Goal: Transaction & Acquisition: Purchase product/service

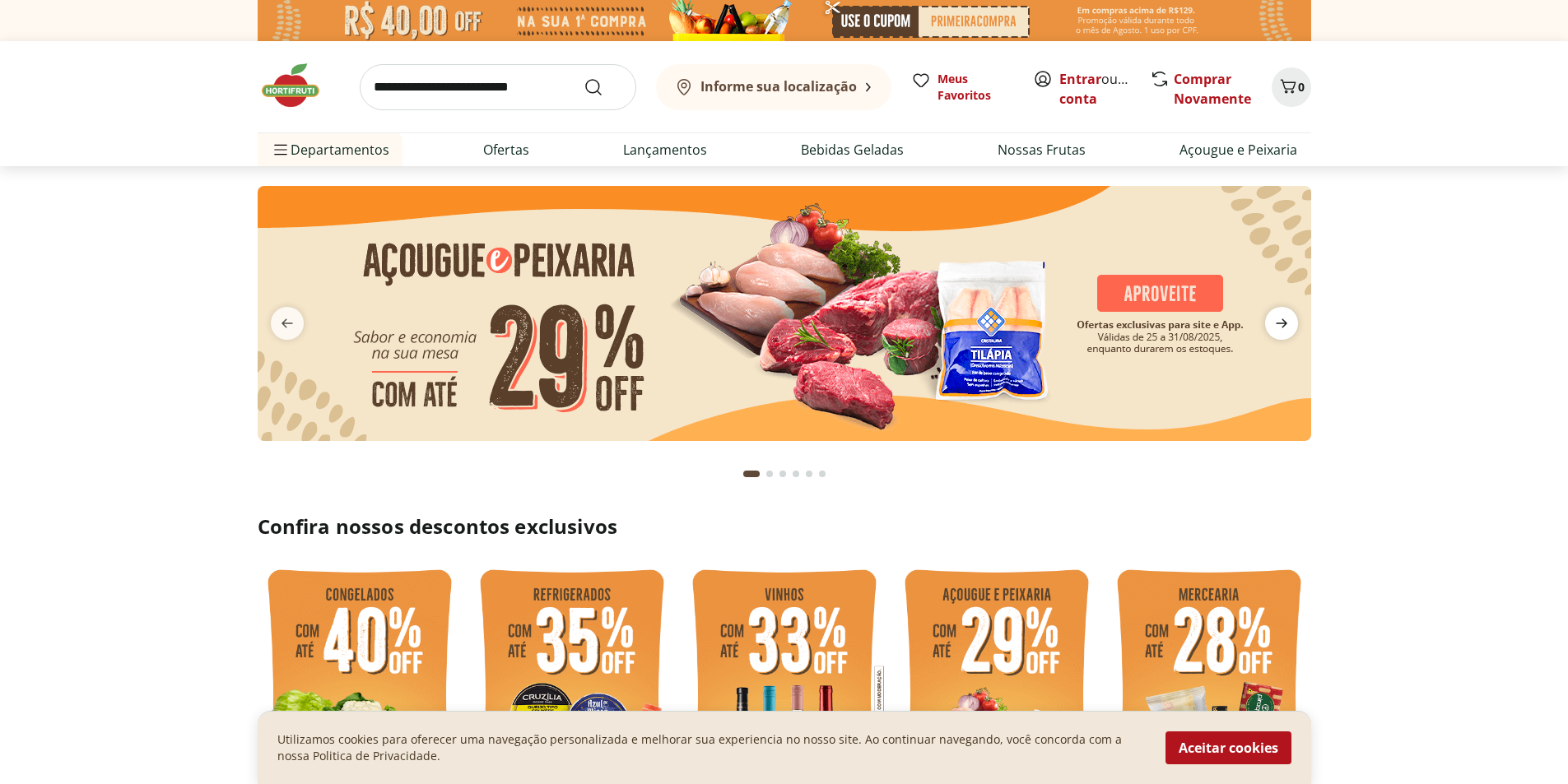
click at [1288, 322] on icon "next" at bounding box center [1281, 323] width 20 height 20
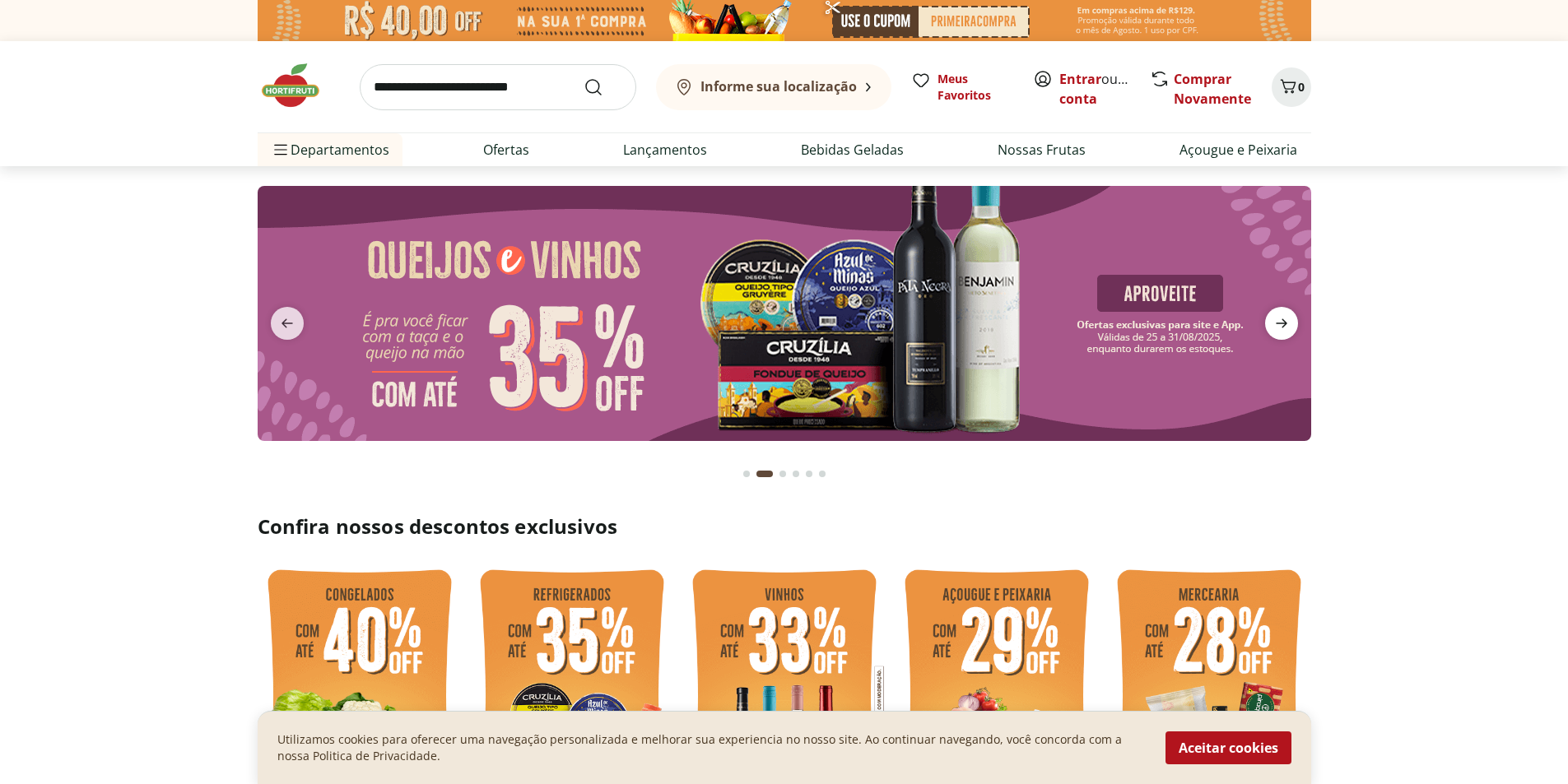
click at [1288, 322] on icon "next" at bounding box center [1281, 323] width 20 height 20
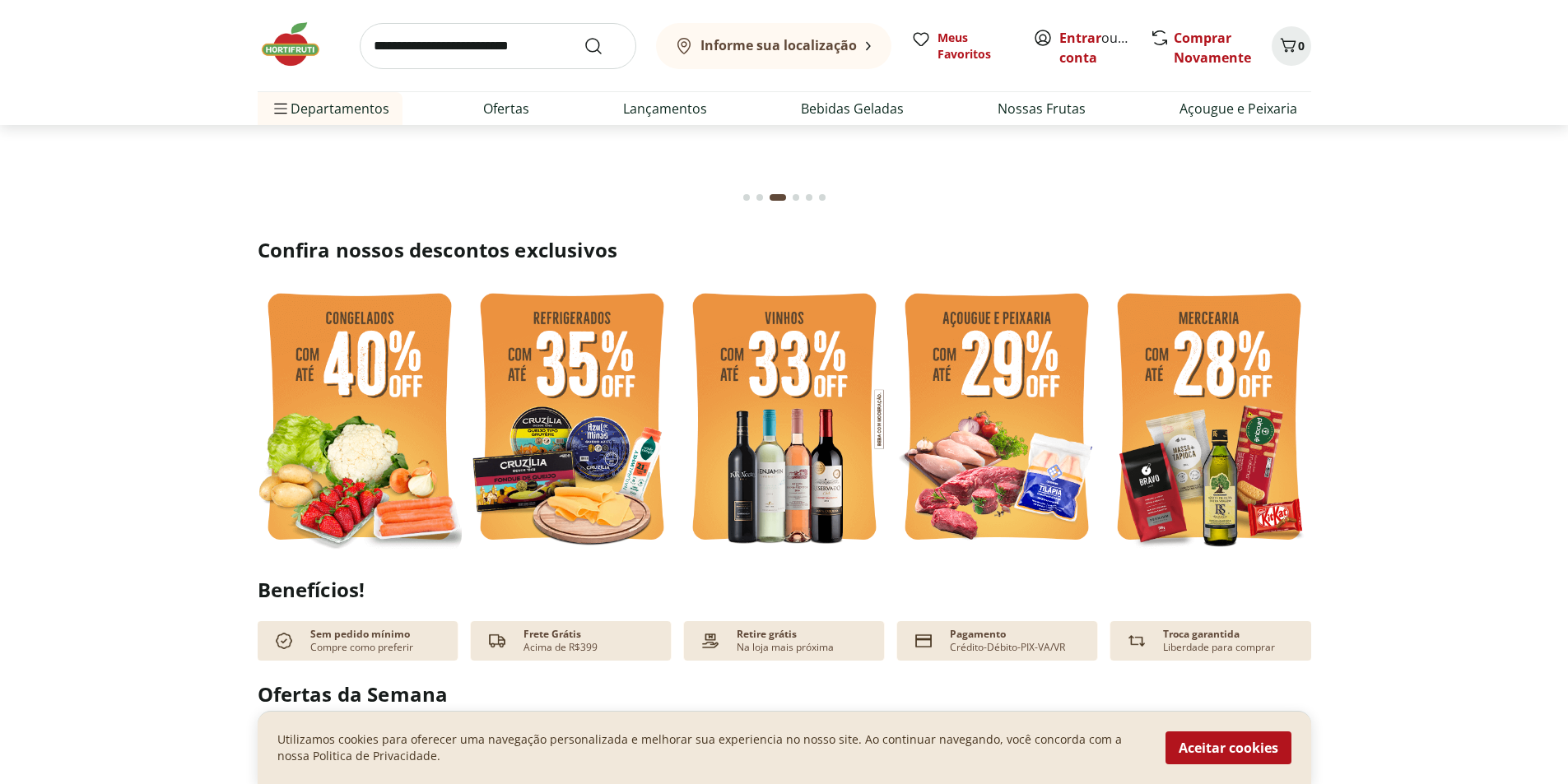
scroll to position [329, 0]
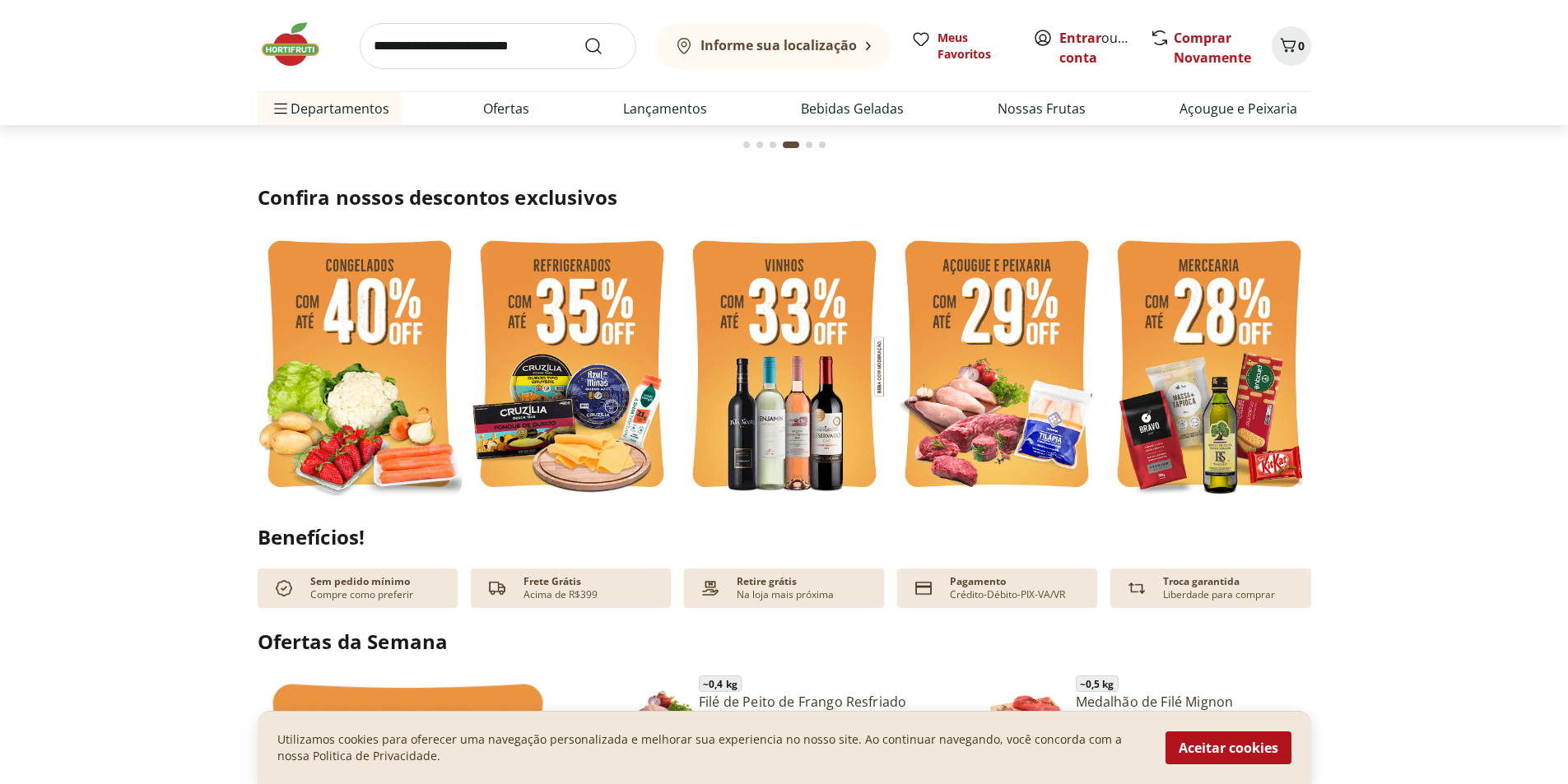
click at [341, 329] on img at bounding box center [359, 366] width 204 height 272
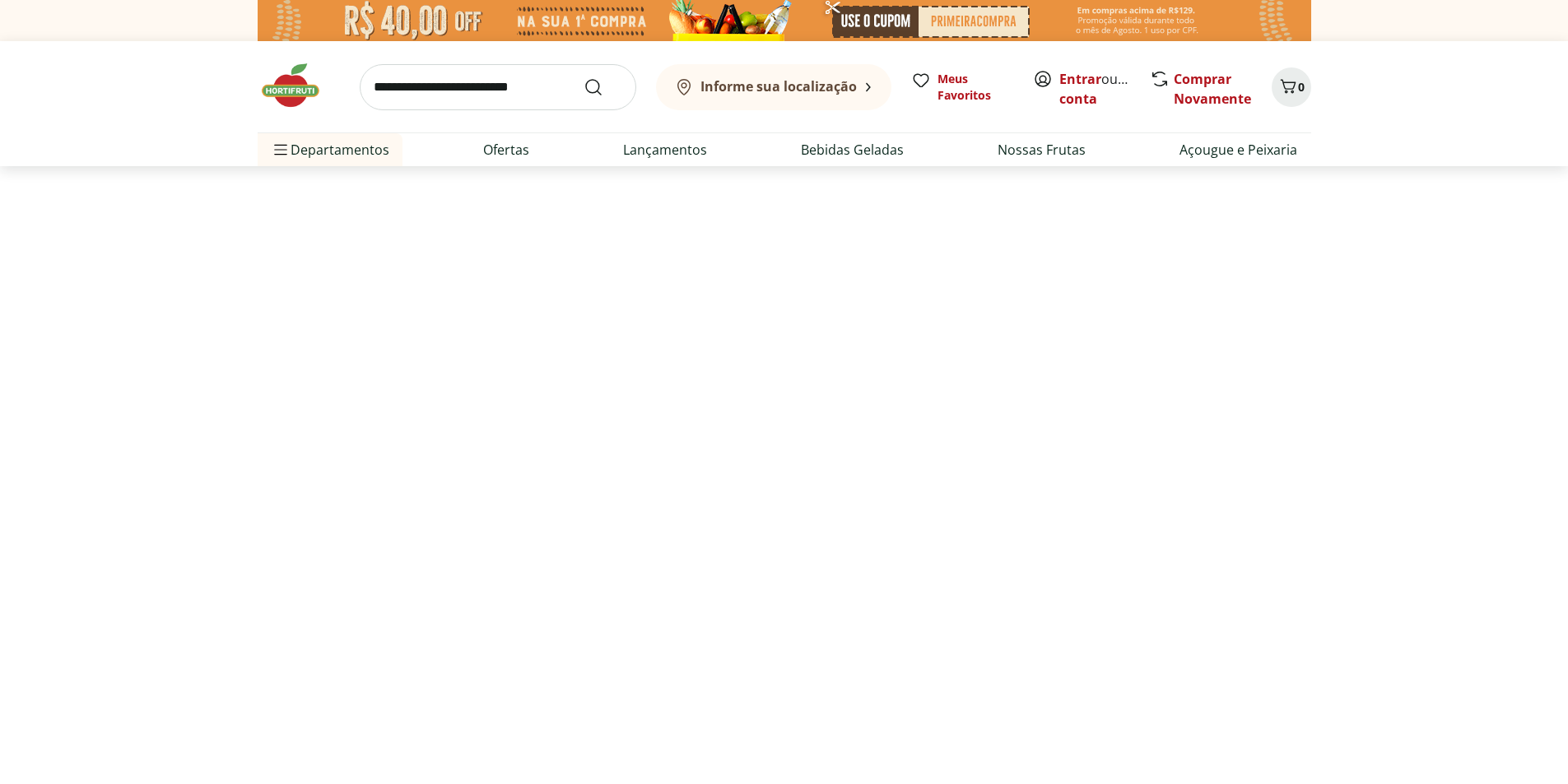
select select "**********"
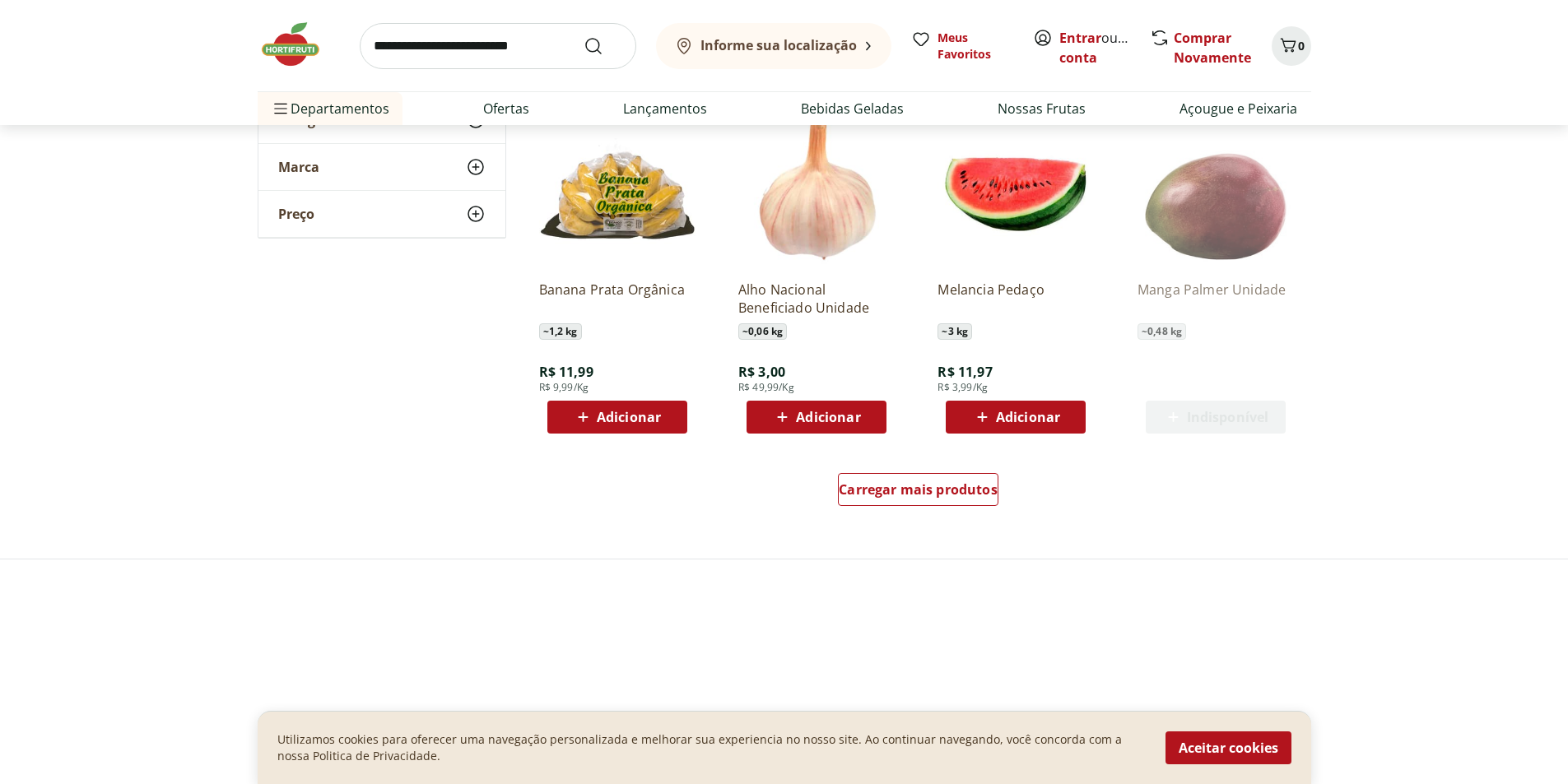
scroll to position [905, 0]
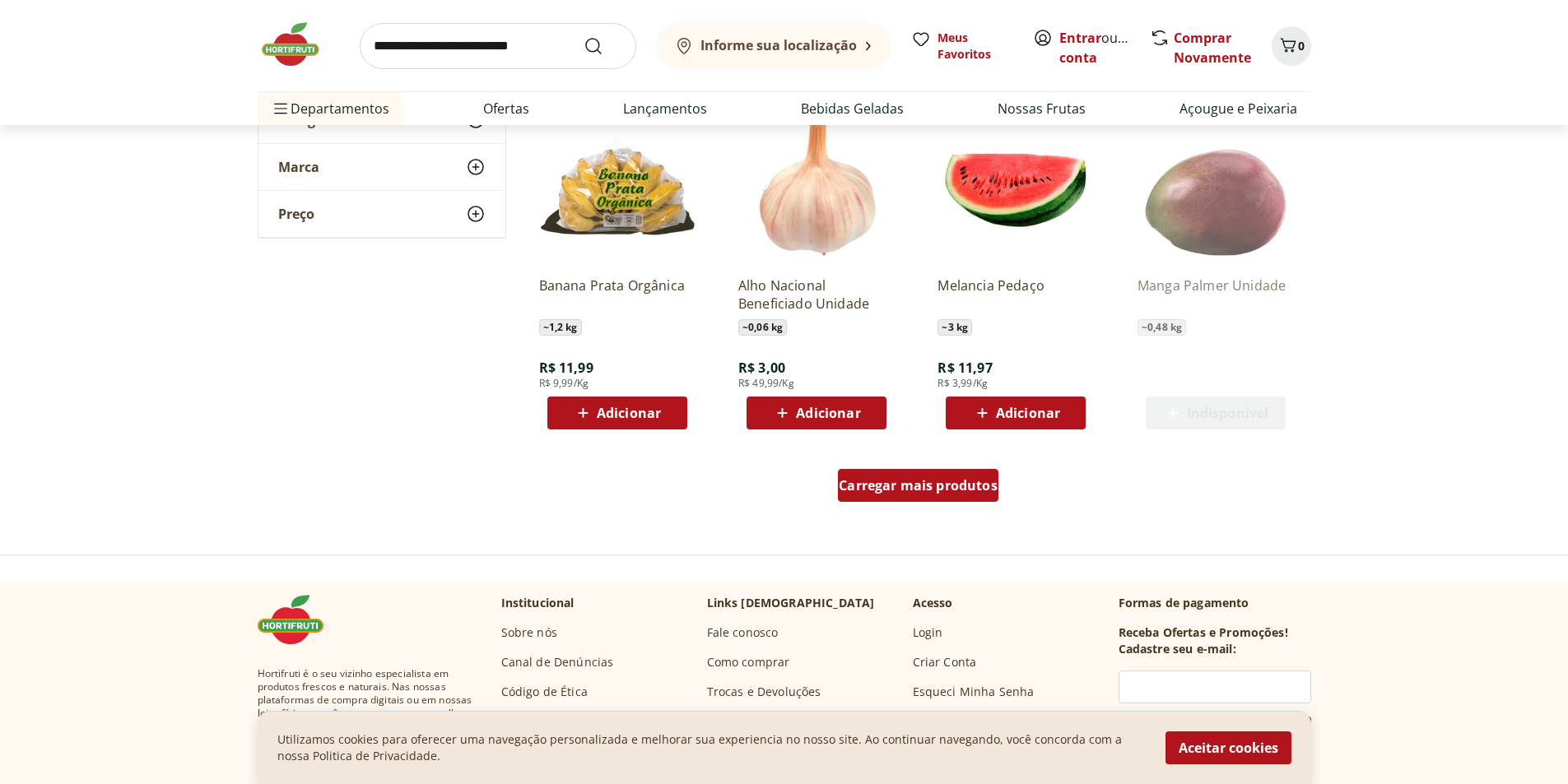
click at [904, 492] on span "Carregar mais produtos" at bounding box center [917, 485] width 159 height 13
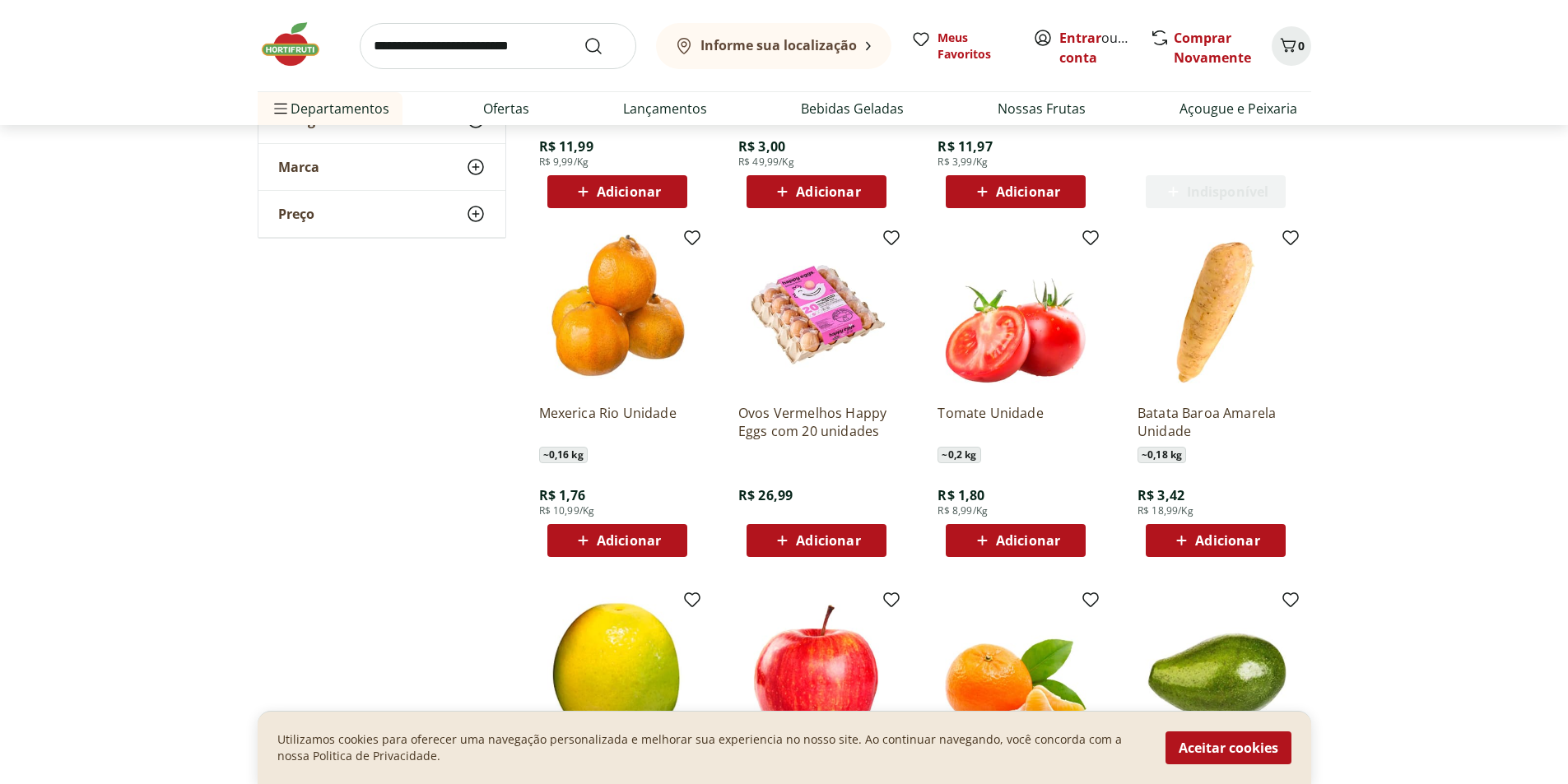
scroll to position [1152, 0]
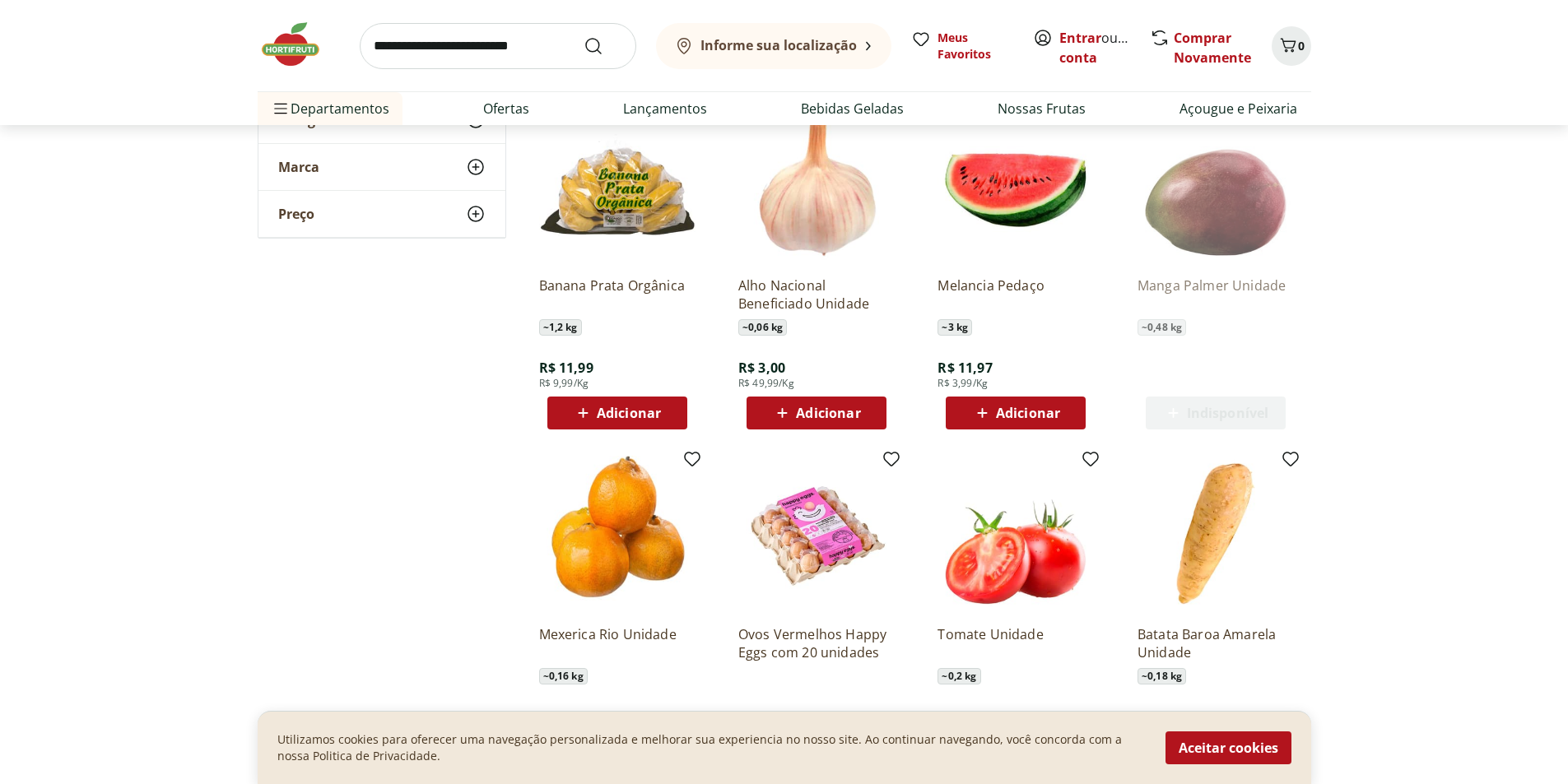
scroll to position [411, 0]
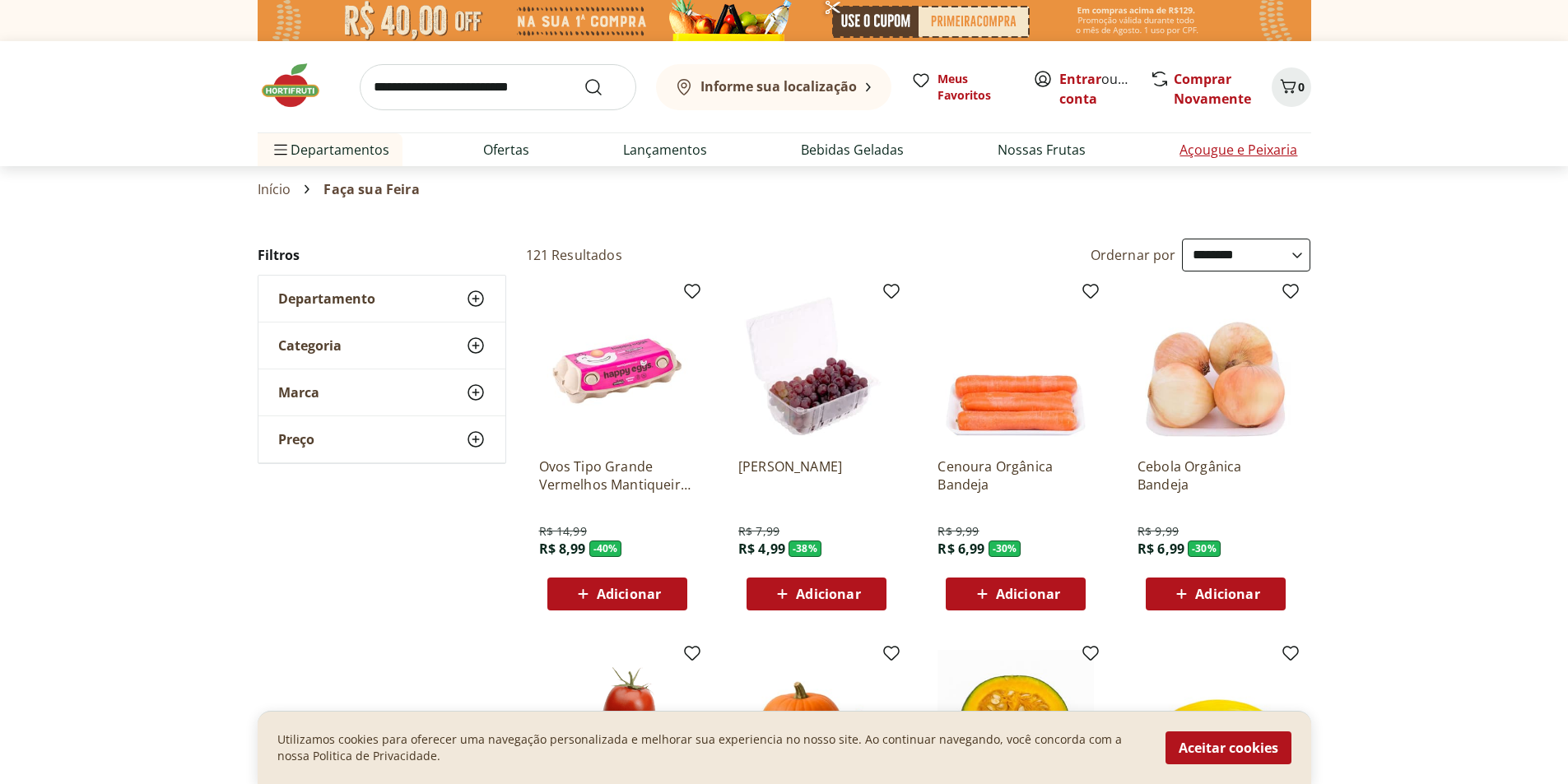
click at [1259, 145] on link "Açougue e Peixaria" at bounding box center [1238, 149] width 117 height 20
select select "**********"
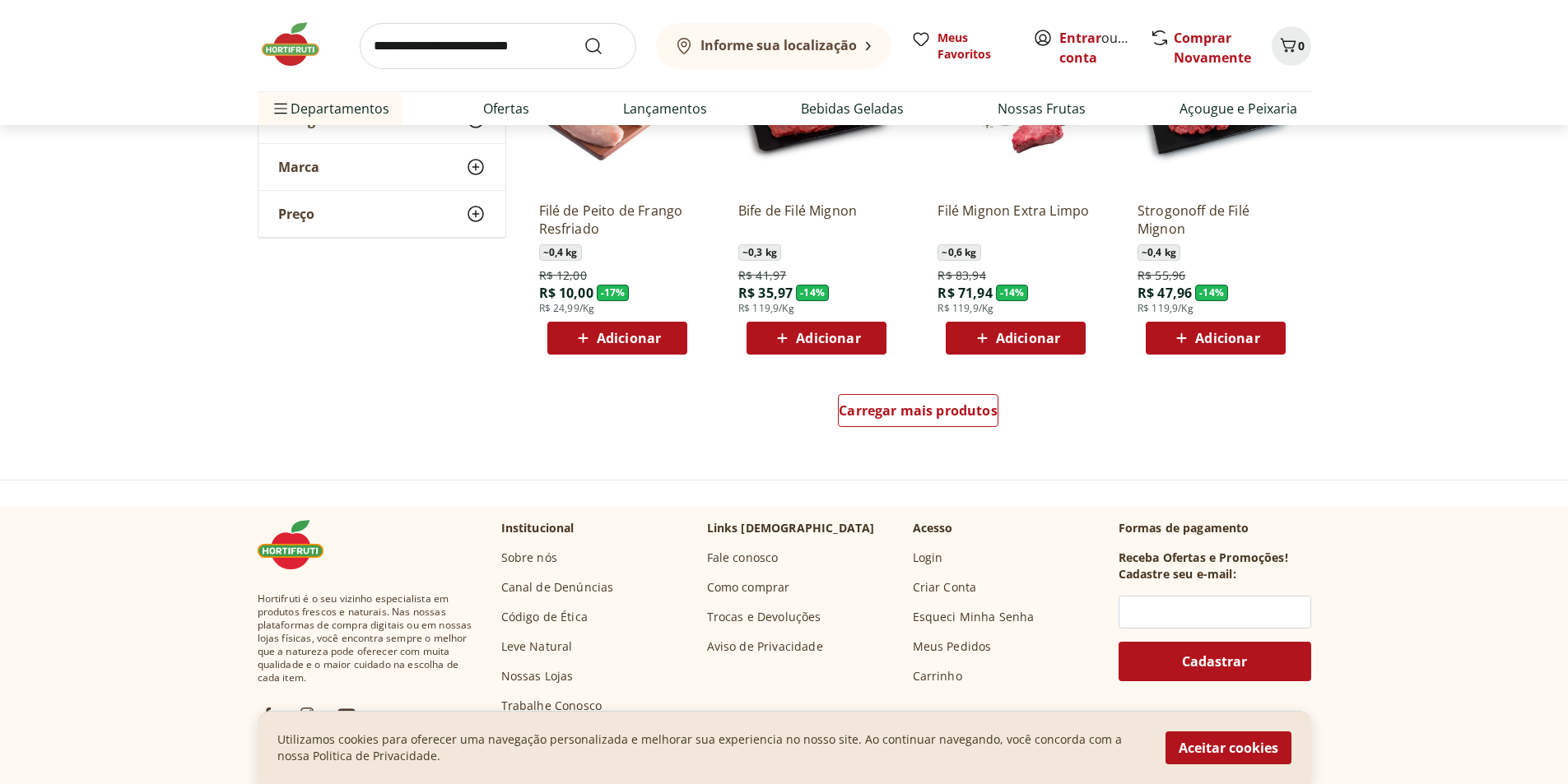
scroll to position [822, 0]
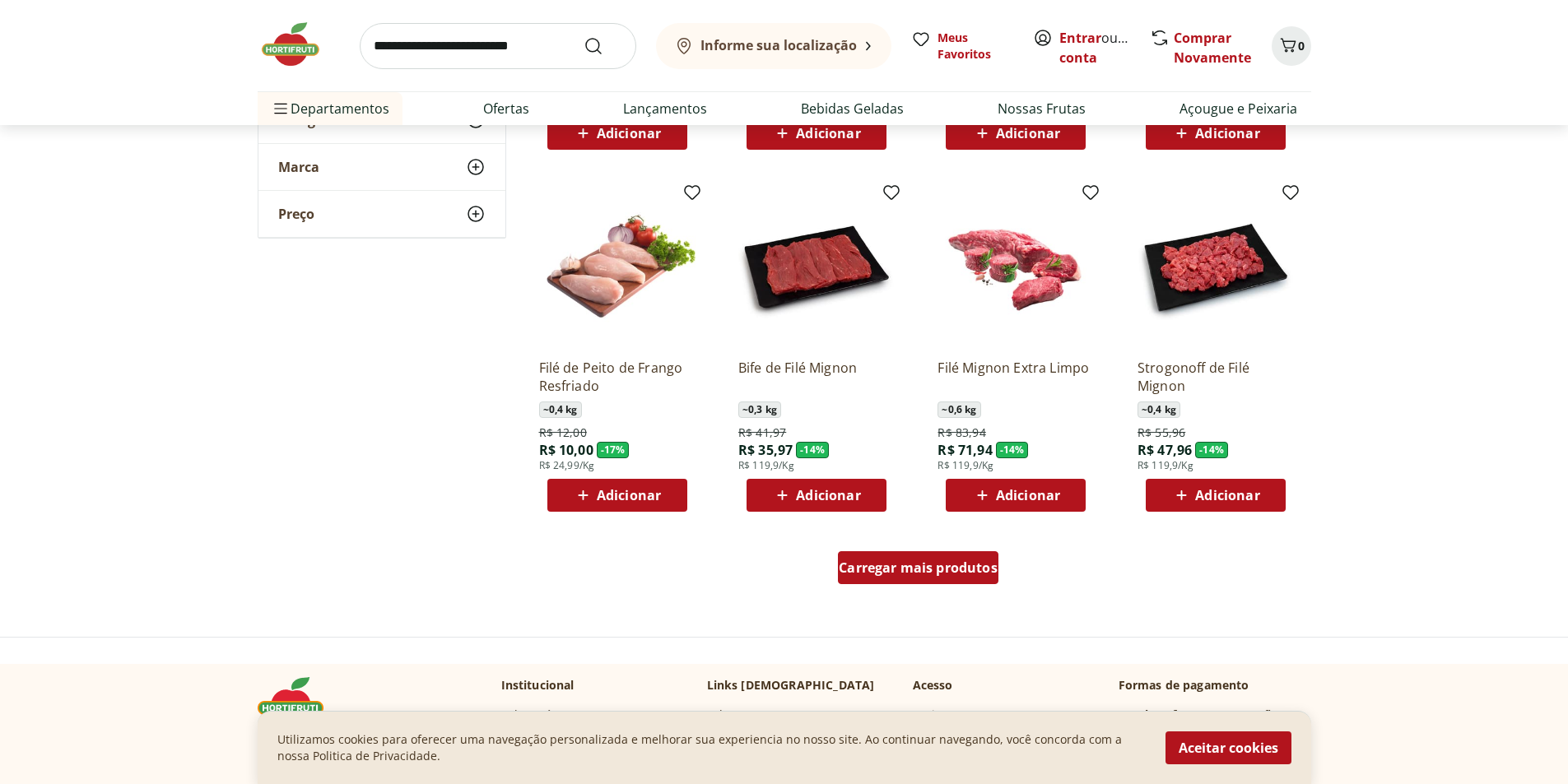
click at [937, 567] on span "Carregar mais produtos" at bounding box center [917, 567] width 159 height 13
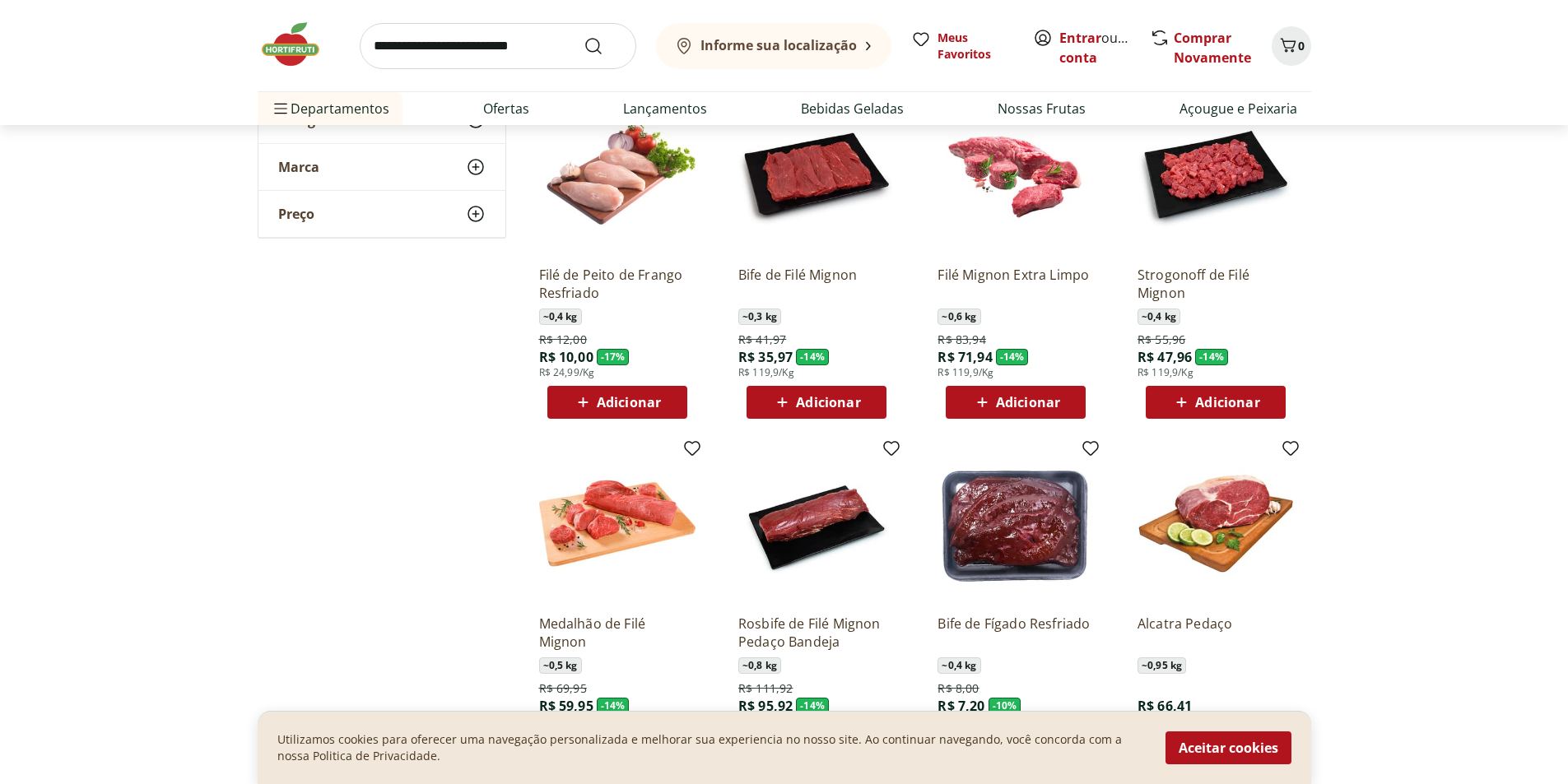
scroll to position [1069, 0]
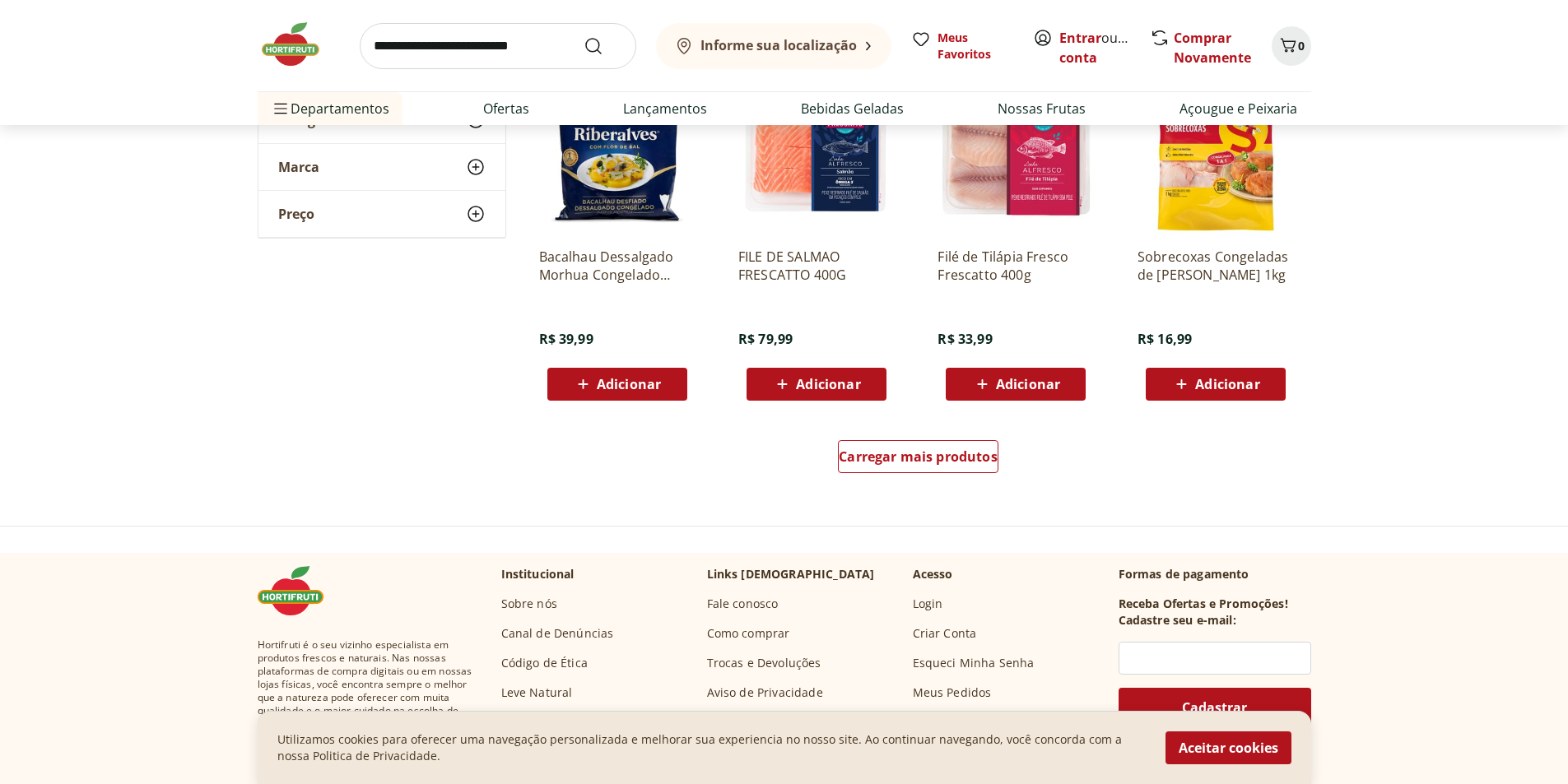
scroll to position [1974, 0]
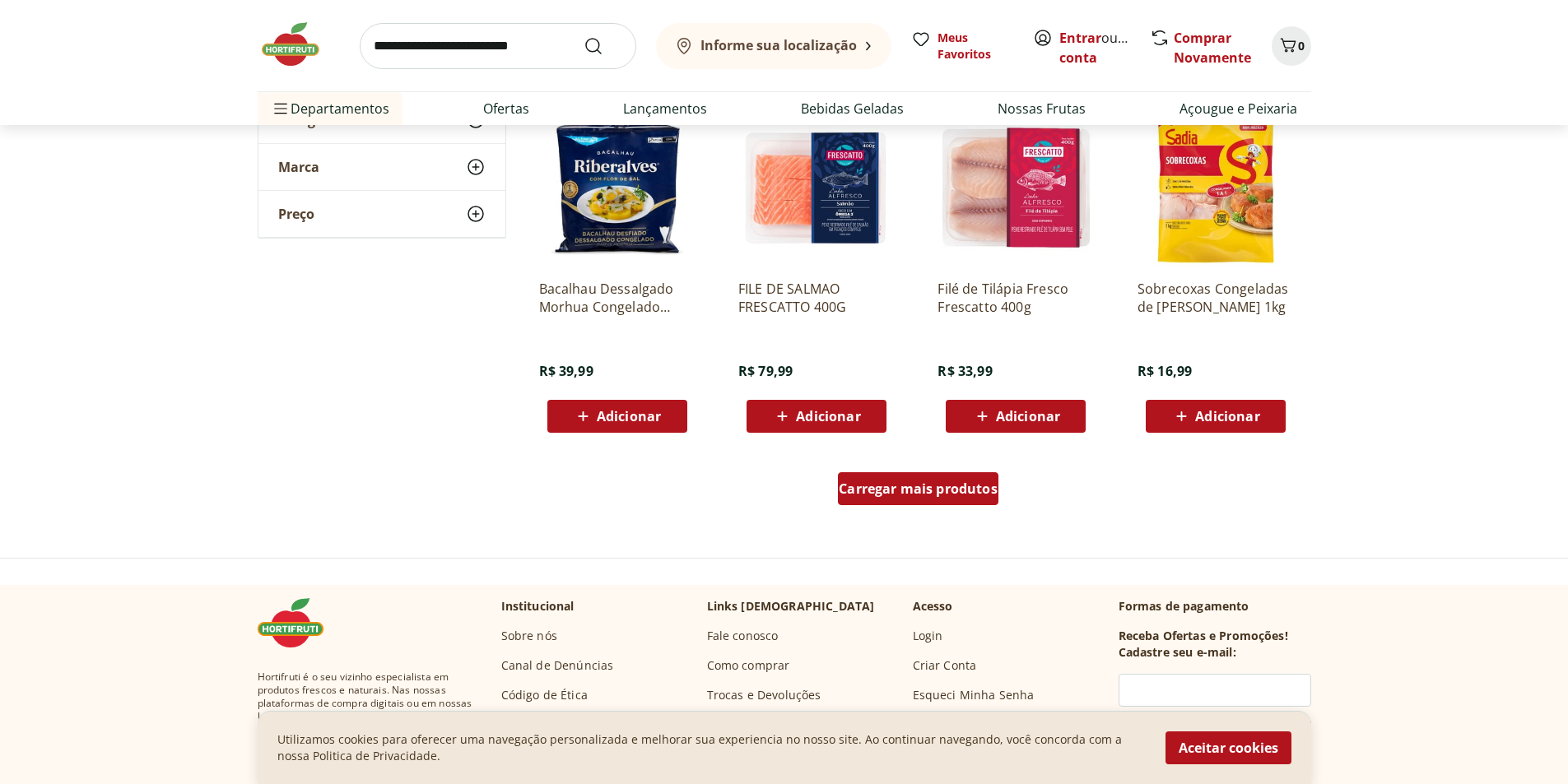
click at [936, 498] on div "Carregar mais produtos" at bounding box center [917, 488] width 161 height 33
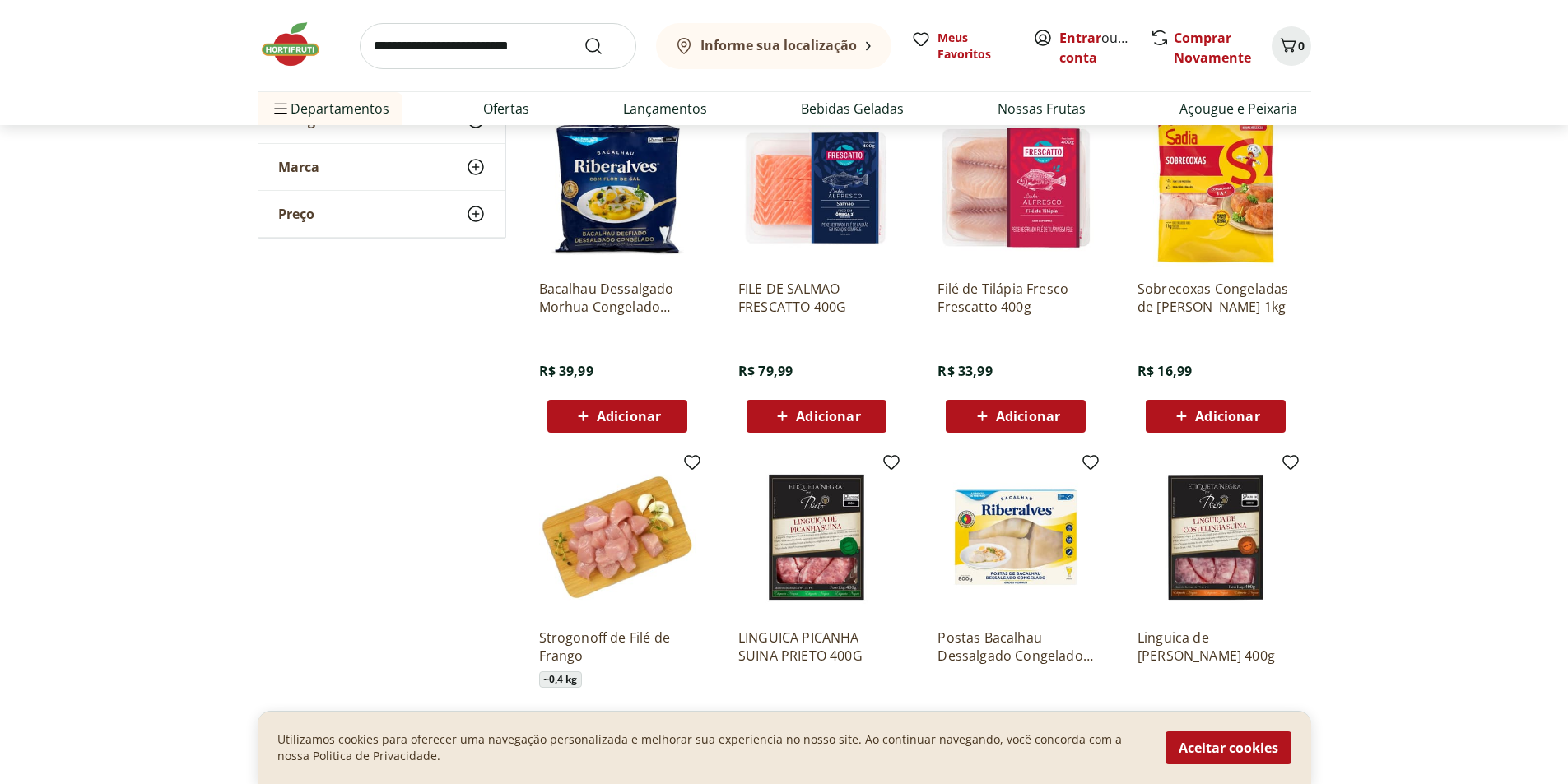
click at [638, 206] on img at bounding box center [617, 189] width 157 height 156
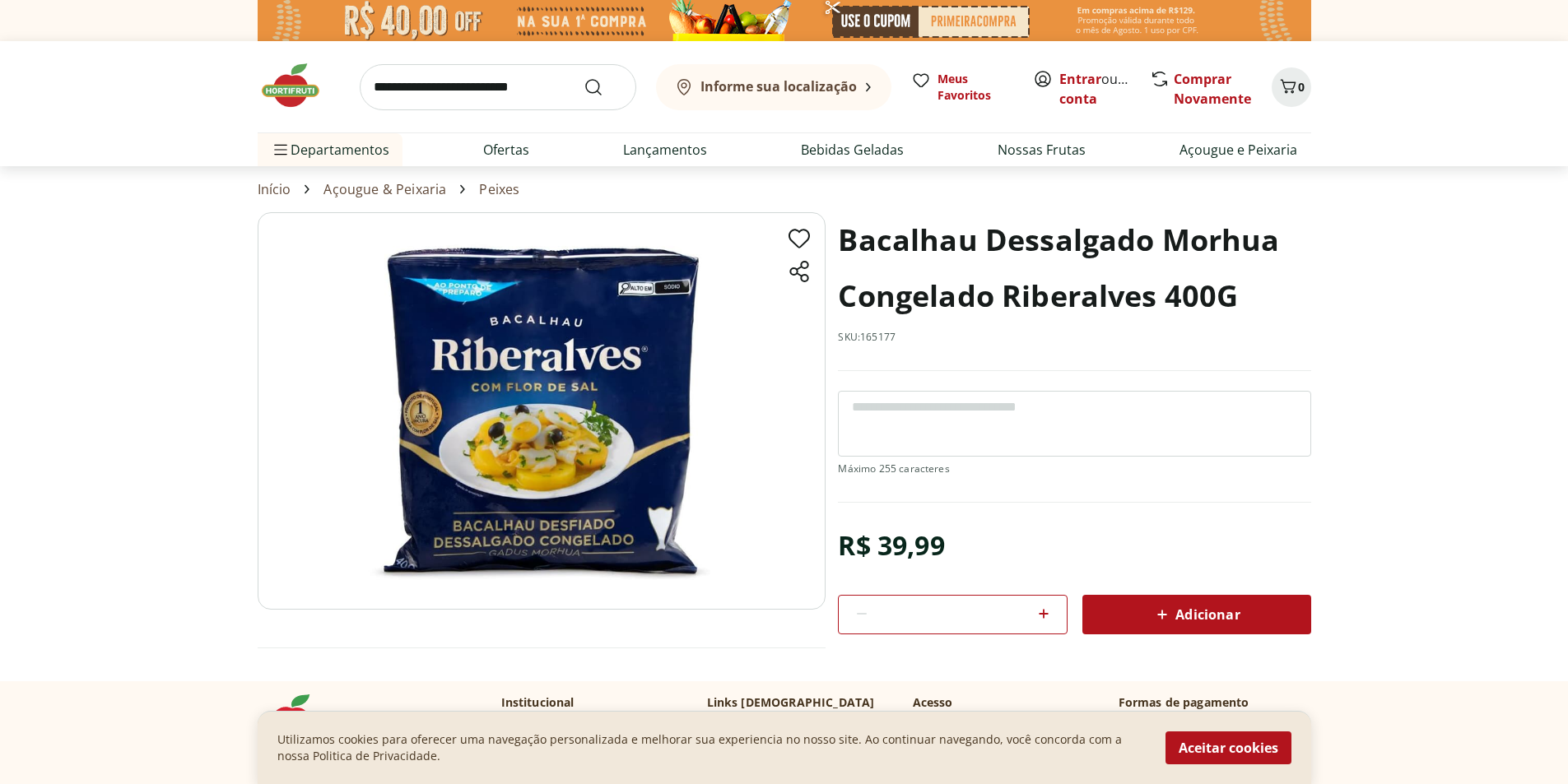
select select "**********"
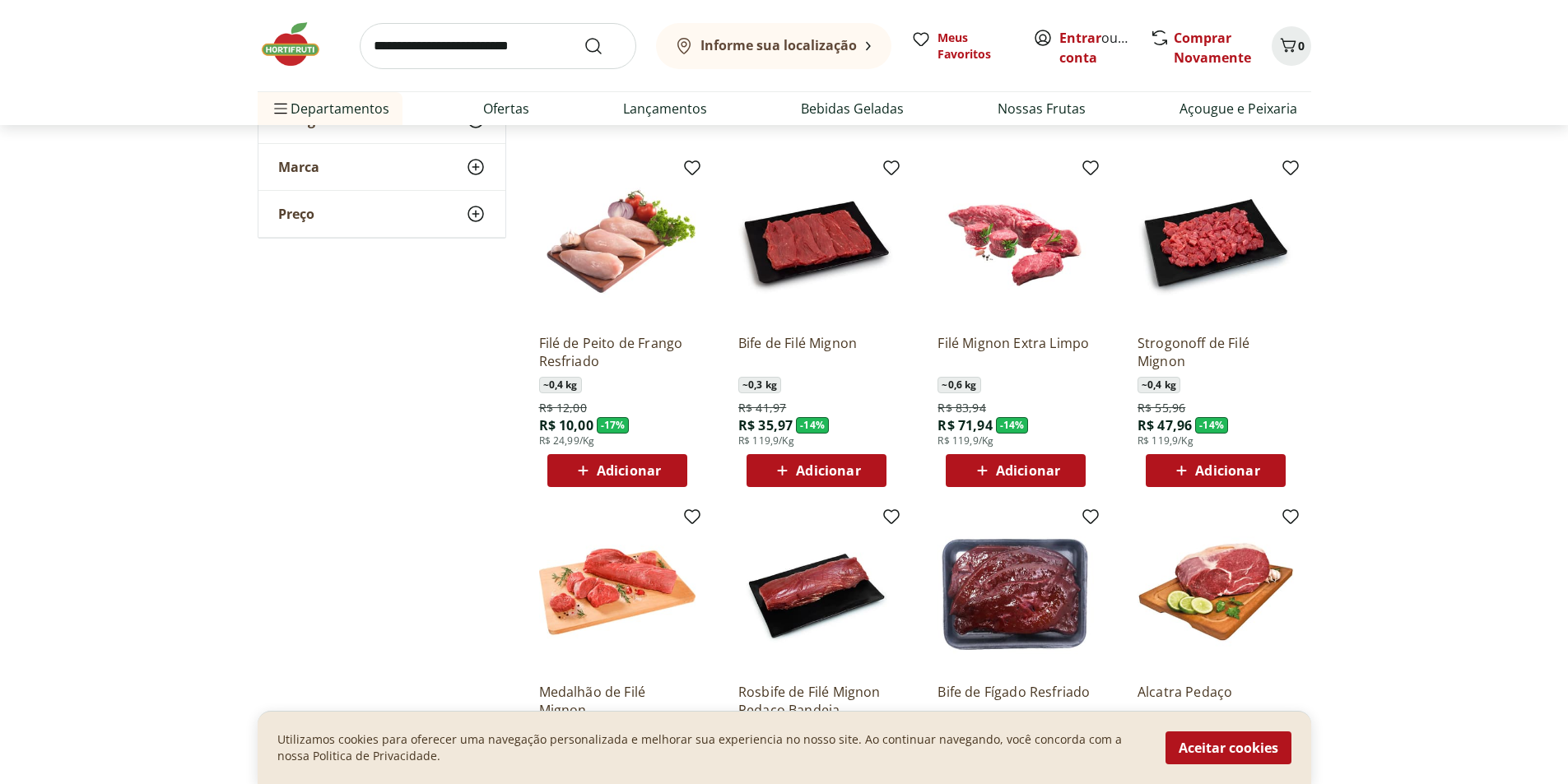
scroll to position [905, 0]
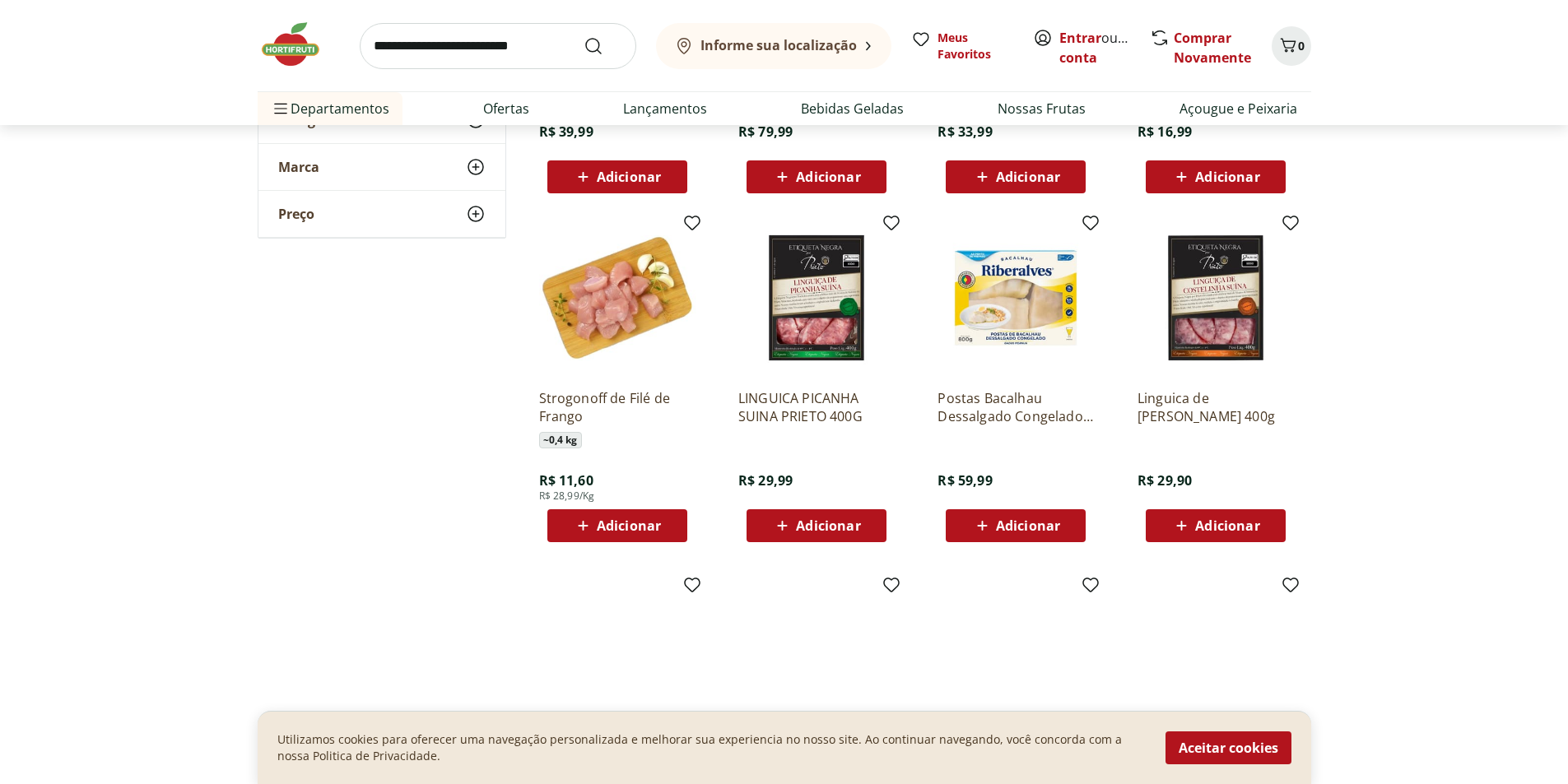
scroll to position [2303, 0]
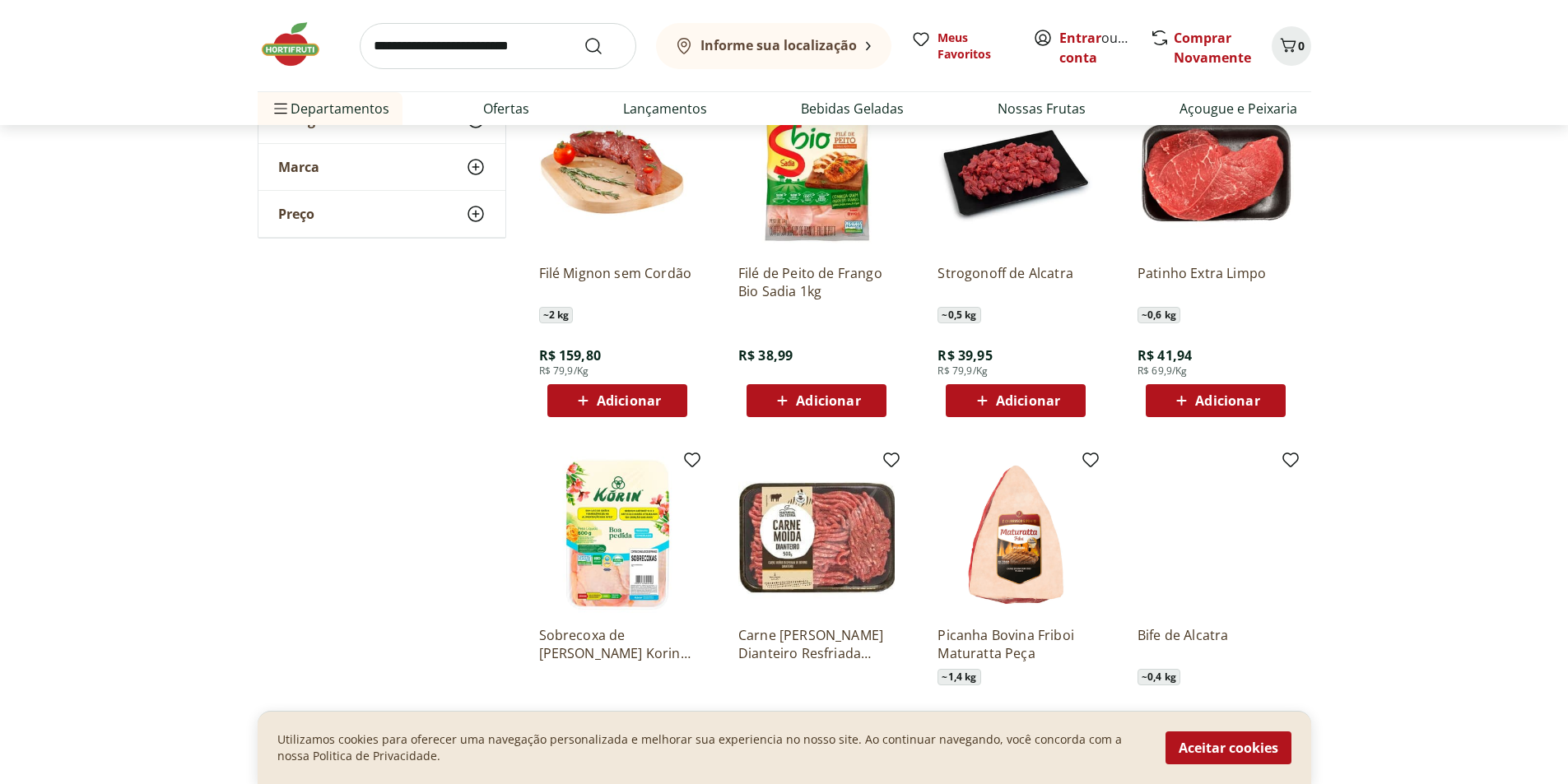
scroll to position [2961, 0]
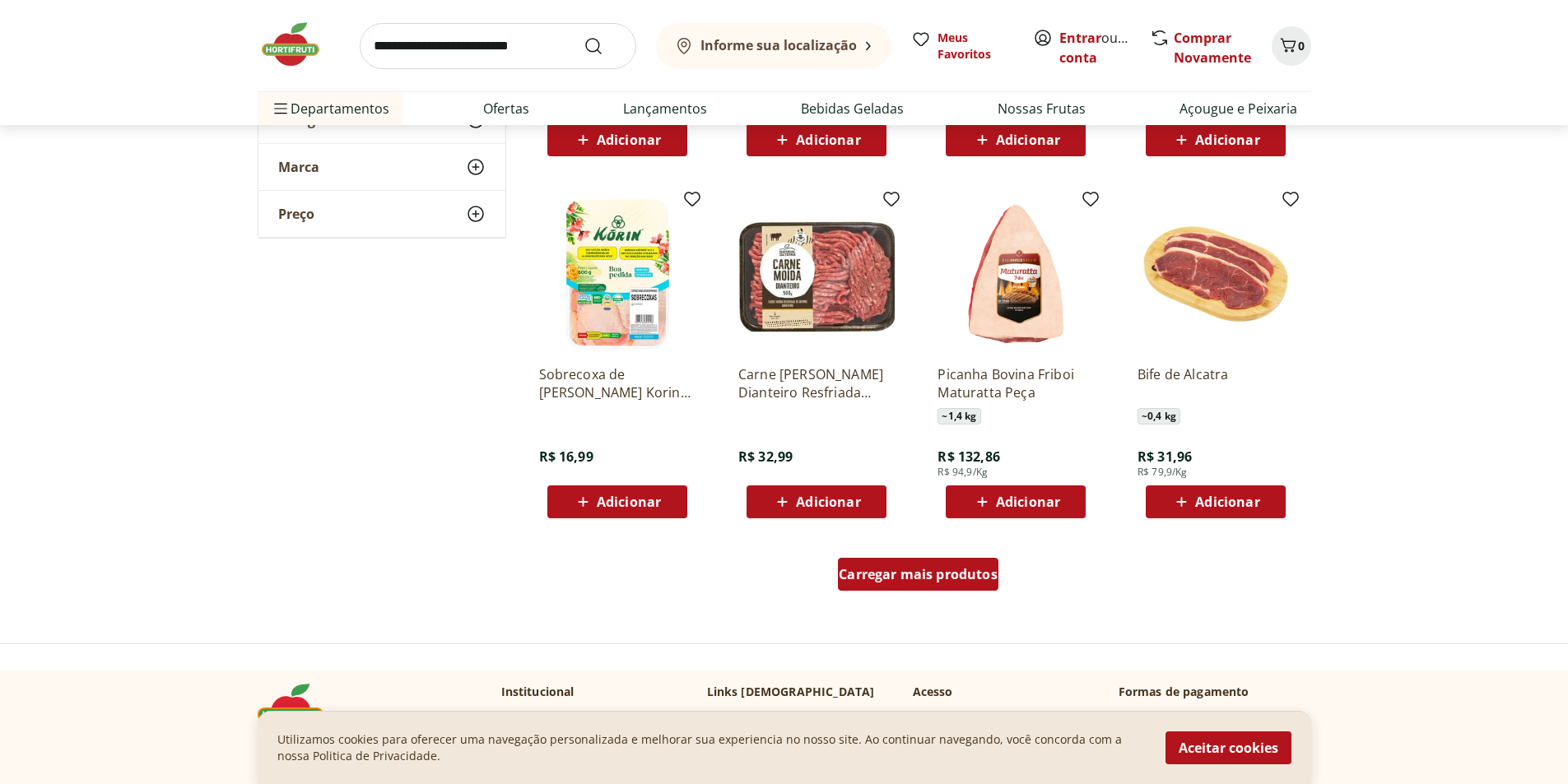
click at [945, 581] on span "Carregar mais produtos" at bounding box center [917, 574] width 159 height 13
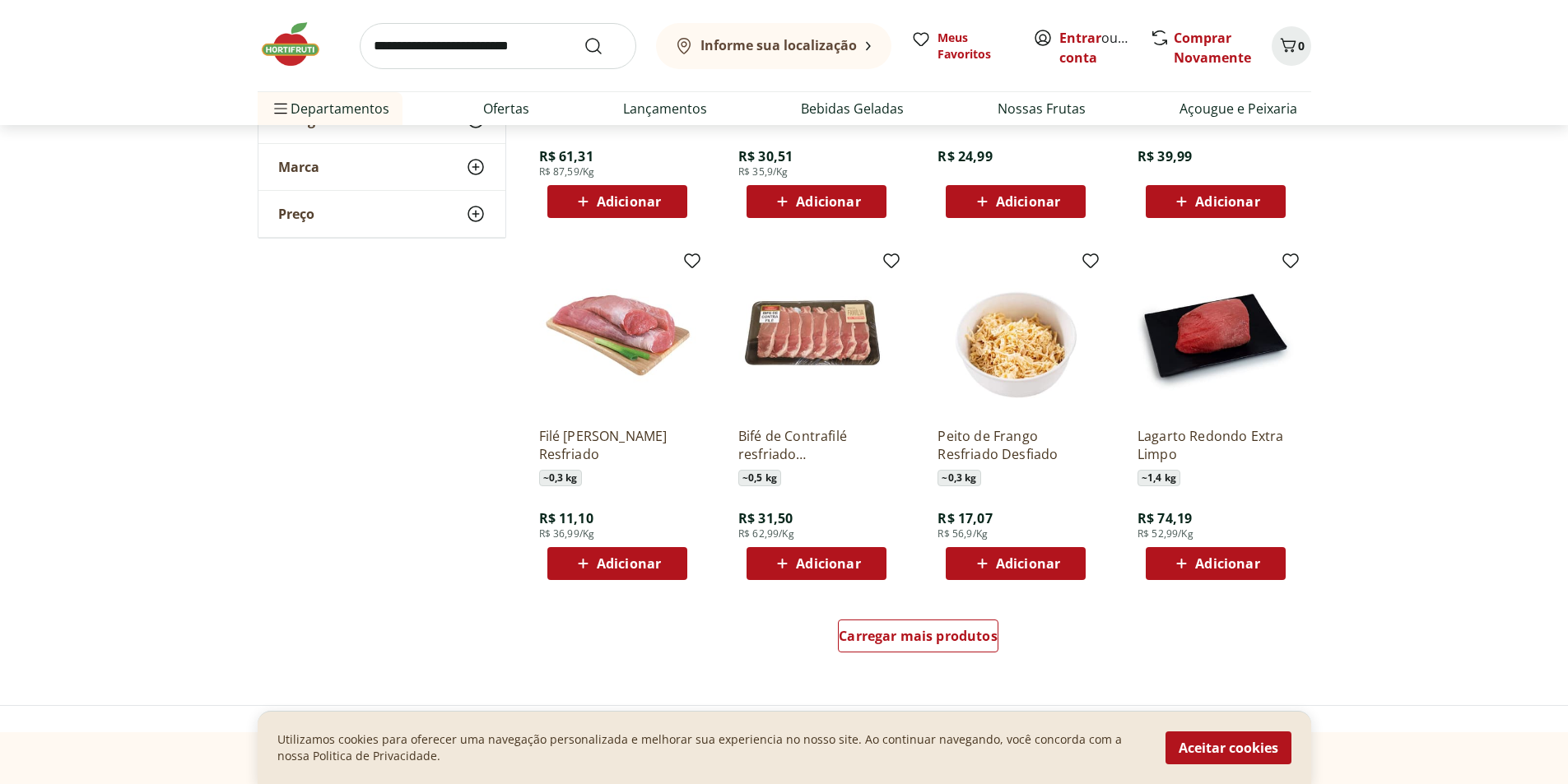
scroll to position [4112, 0]
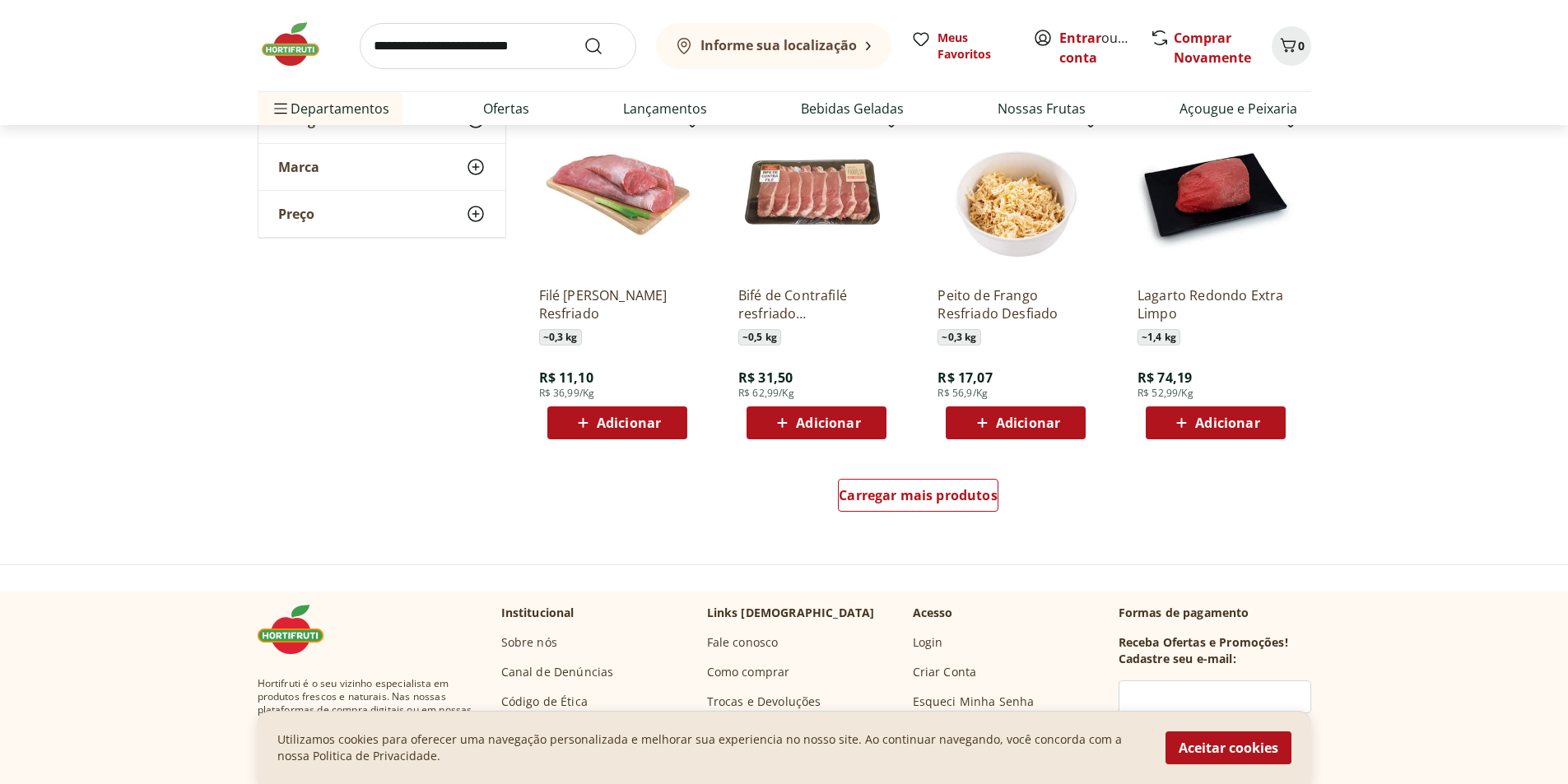
click at [1007, 311] on p "Peito de Frango Resfriado Desfiado" at bounding box center [1016, 304] width 157 height 37
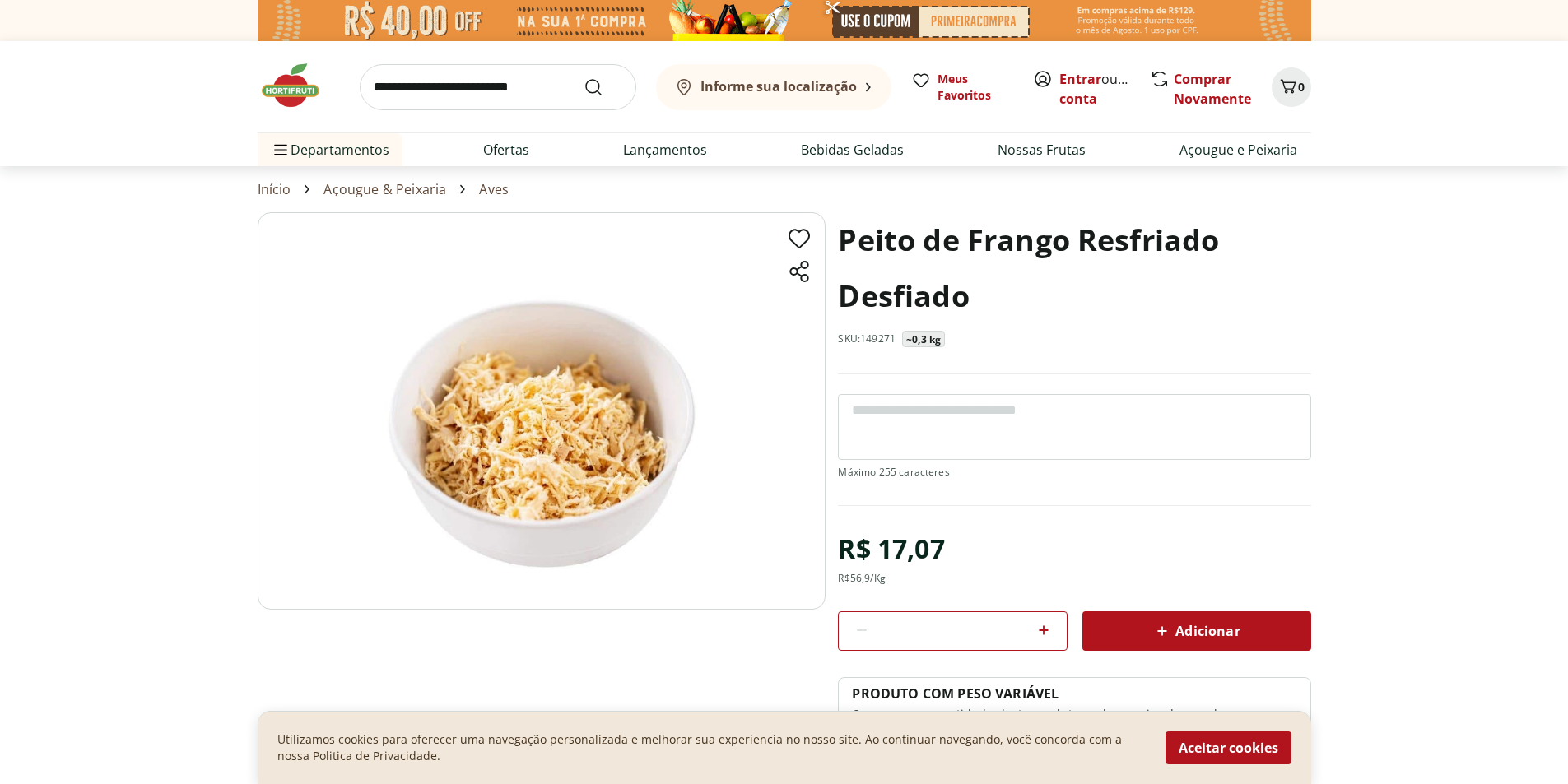
click at [1045, 621] on icon at bounding box center [1044, 629] width 20 height 20
click at [864, 631] on icon at bounding box center [861, 629] width 20 height 20
type input "*"
click at [1040, 154] on link "Nossas Frutas" at bounding box center [1041, 149] width 88 height 20
select select "**********"
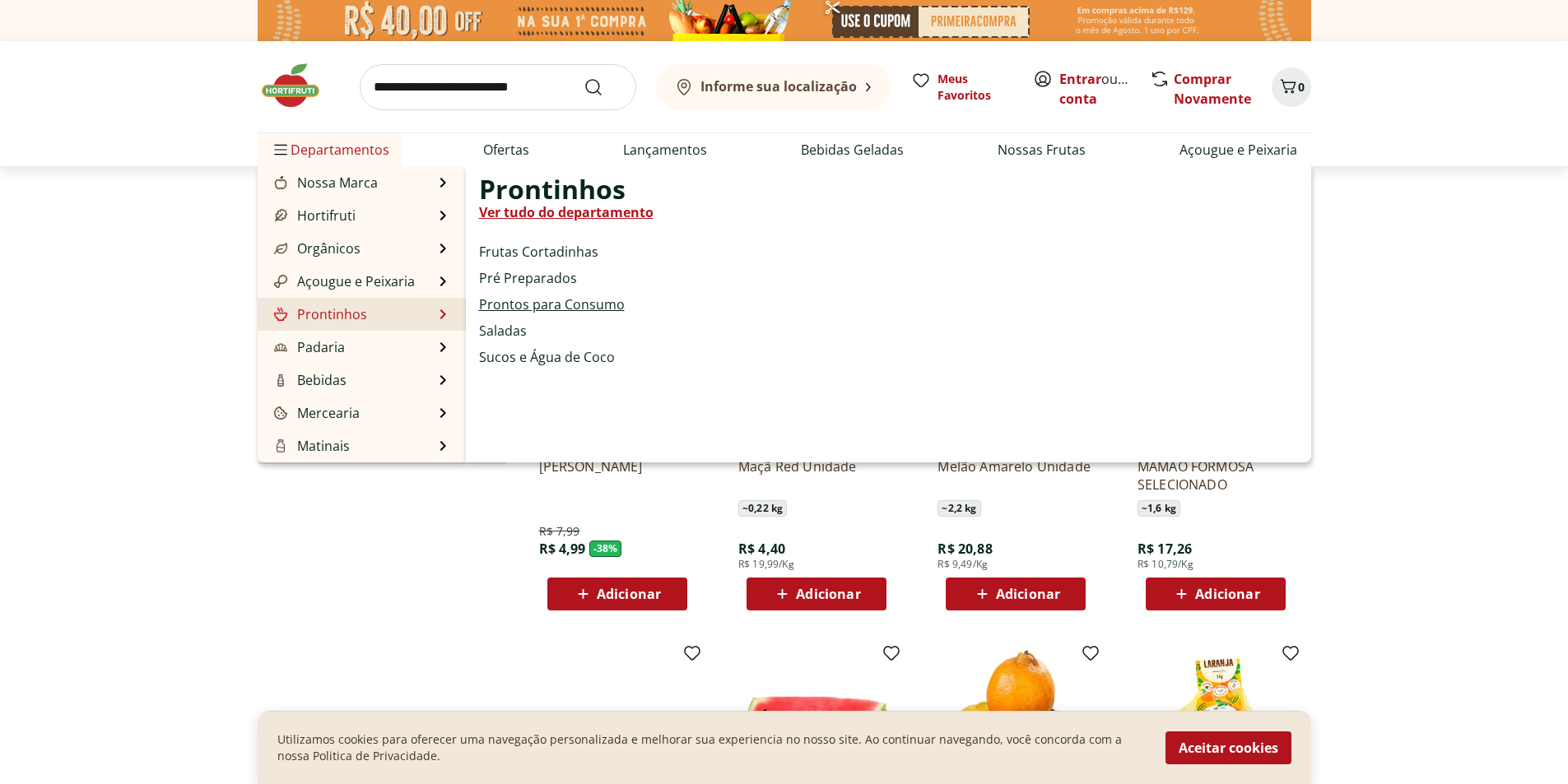
click at [563, 301] on link "Prontos para Consumo" at bounding box center [551, 304] width 145 height 20
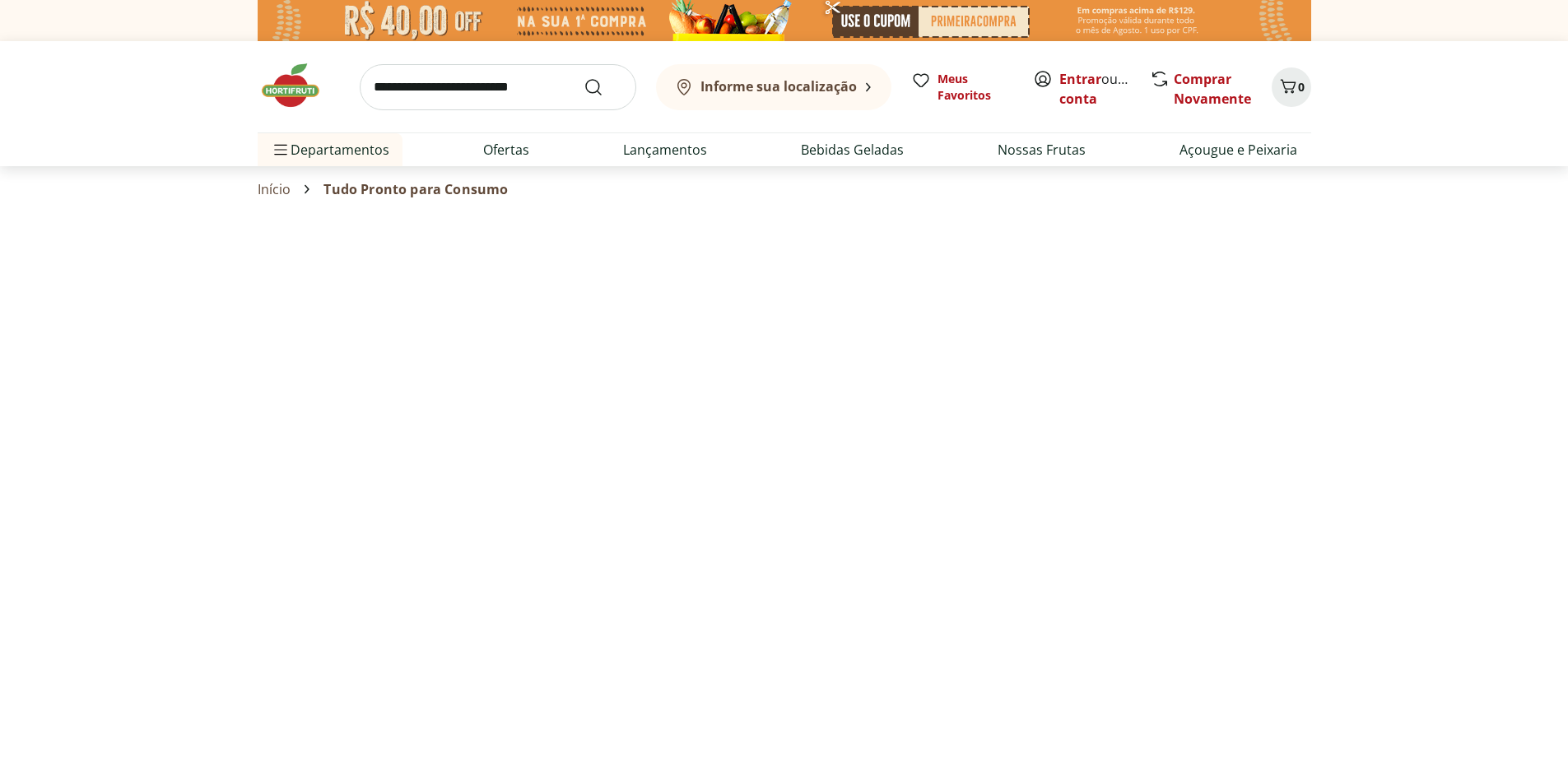
select select "**********"
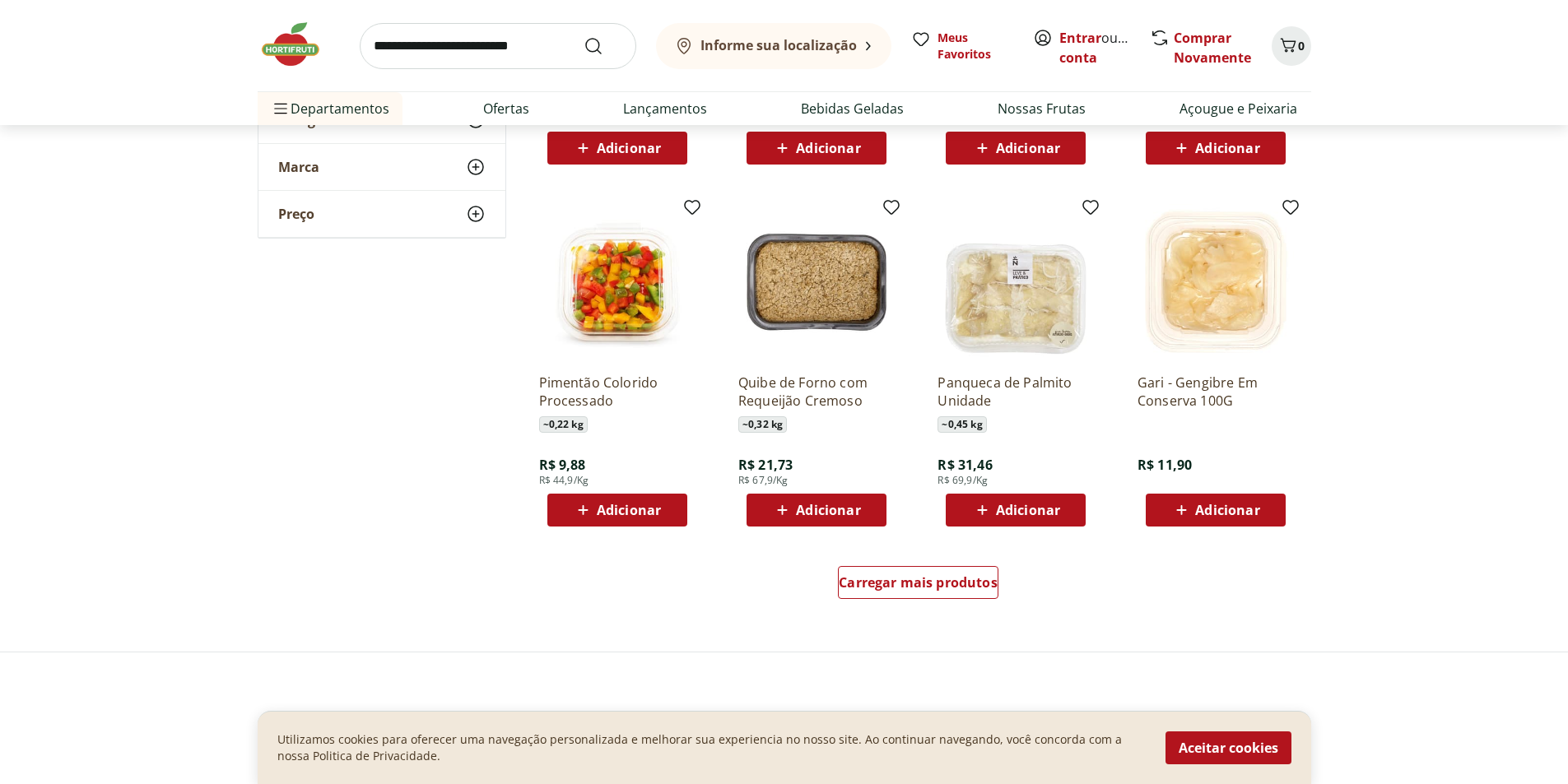
scroll to position [822, 0]
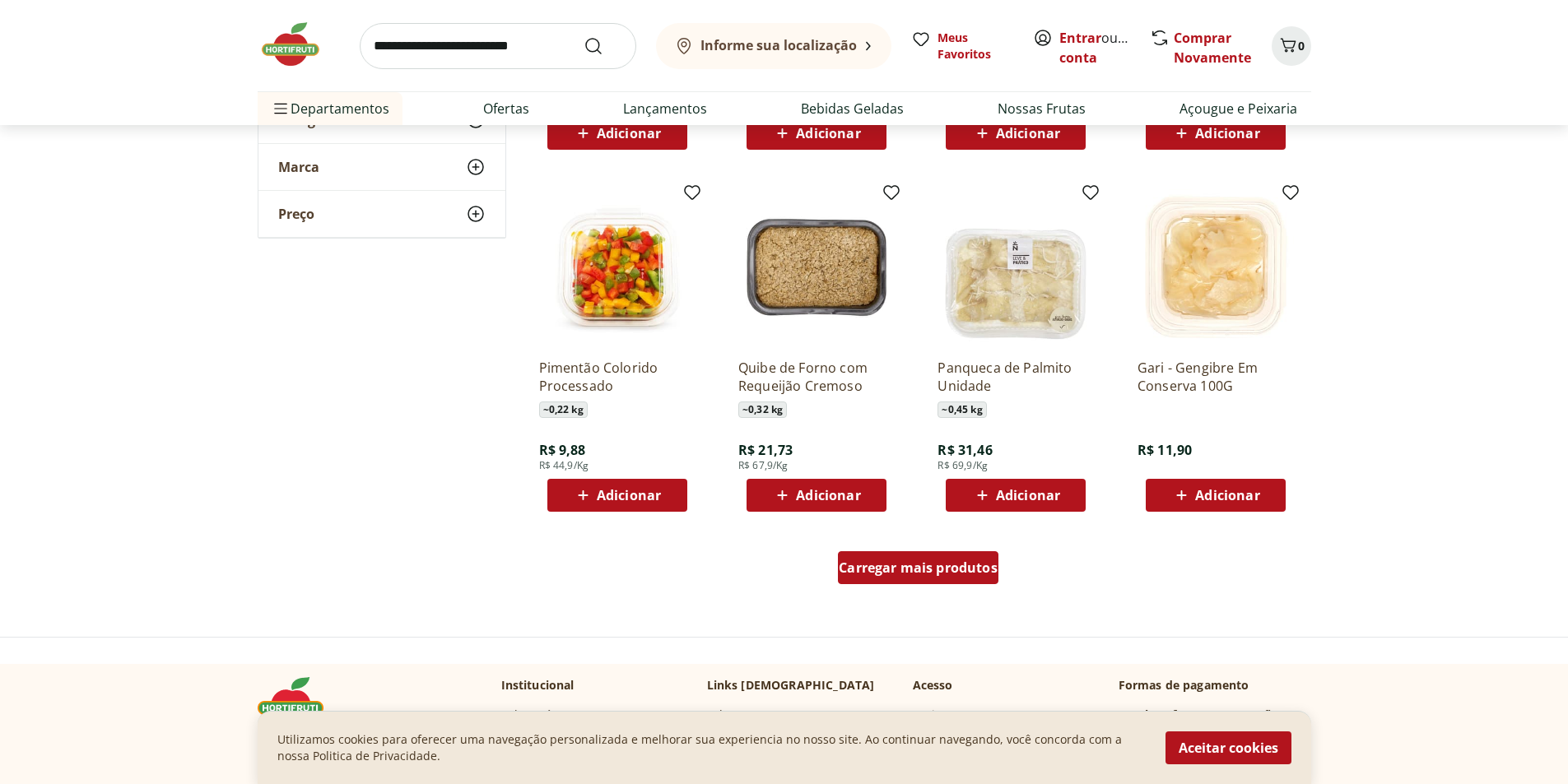
click at [983, 571] on span "Carregar mais produtos" at bounding box center [917, 567] width 159 height 13
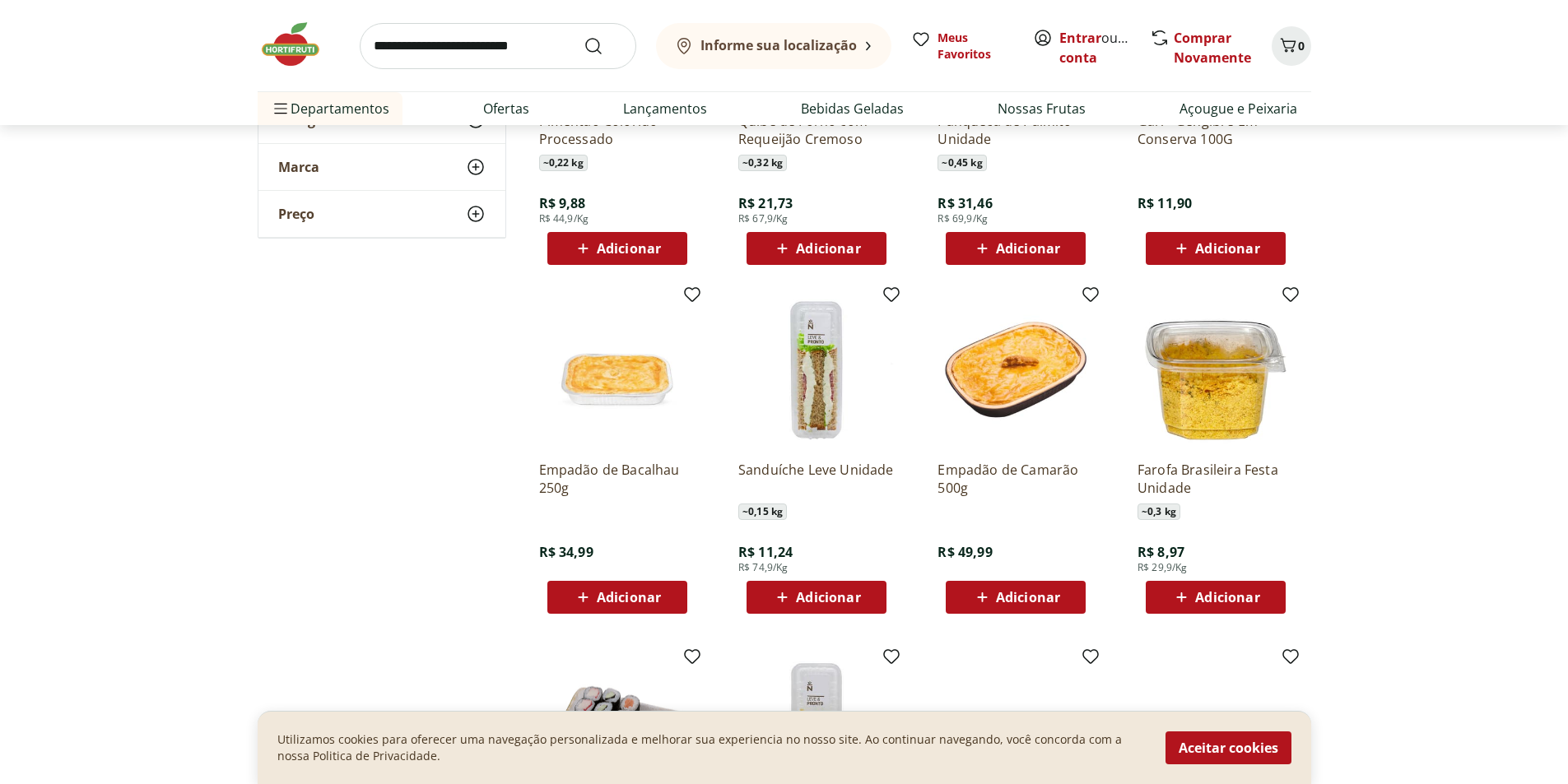
scroll to position [1152, 0]
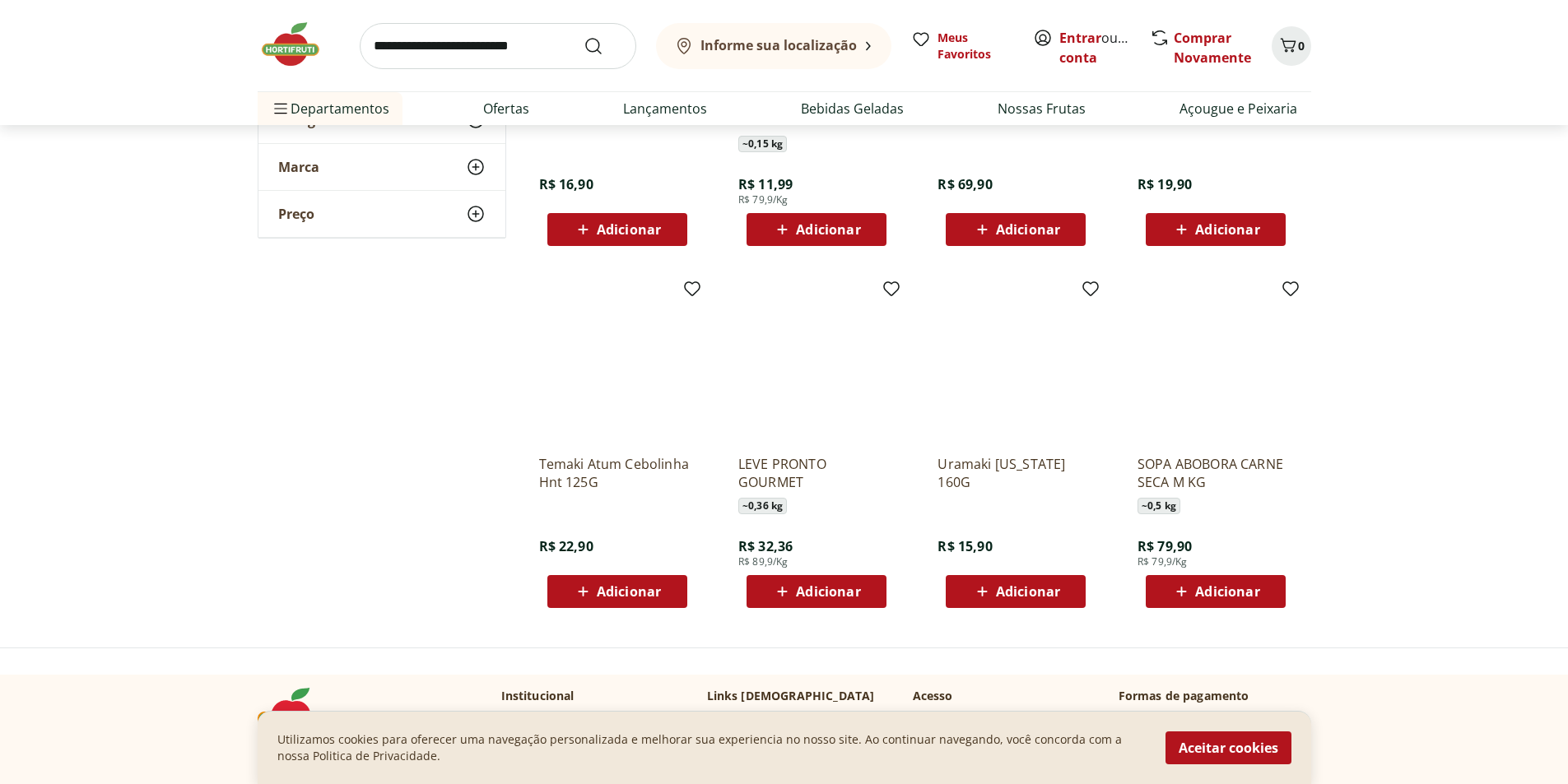
scroll to position [1810, 0]
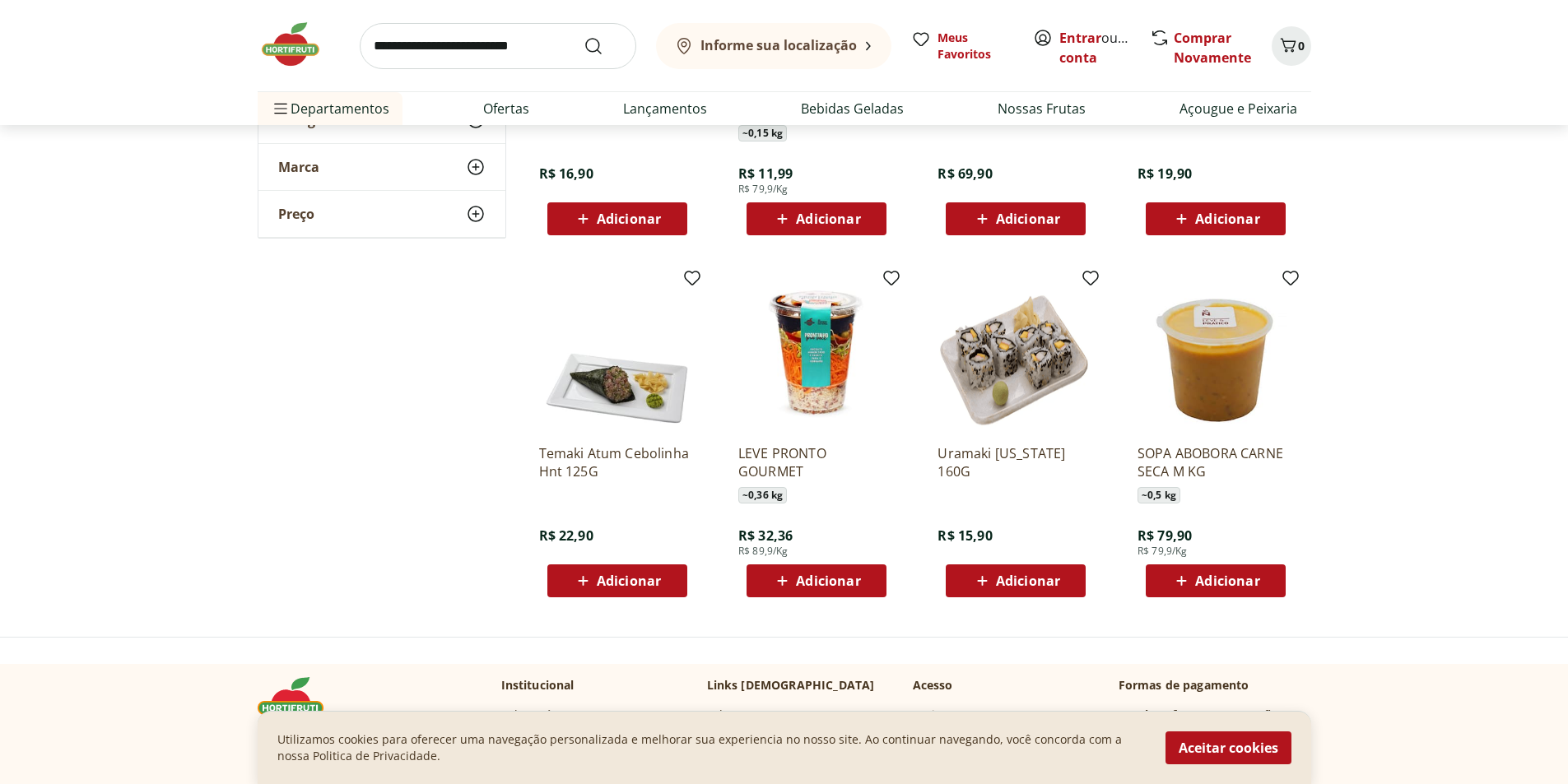
click at [833, 386] on img at bounding box center [817, 353] width 157 height 156
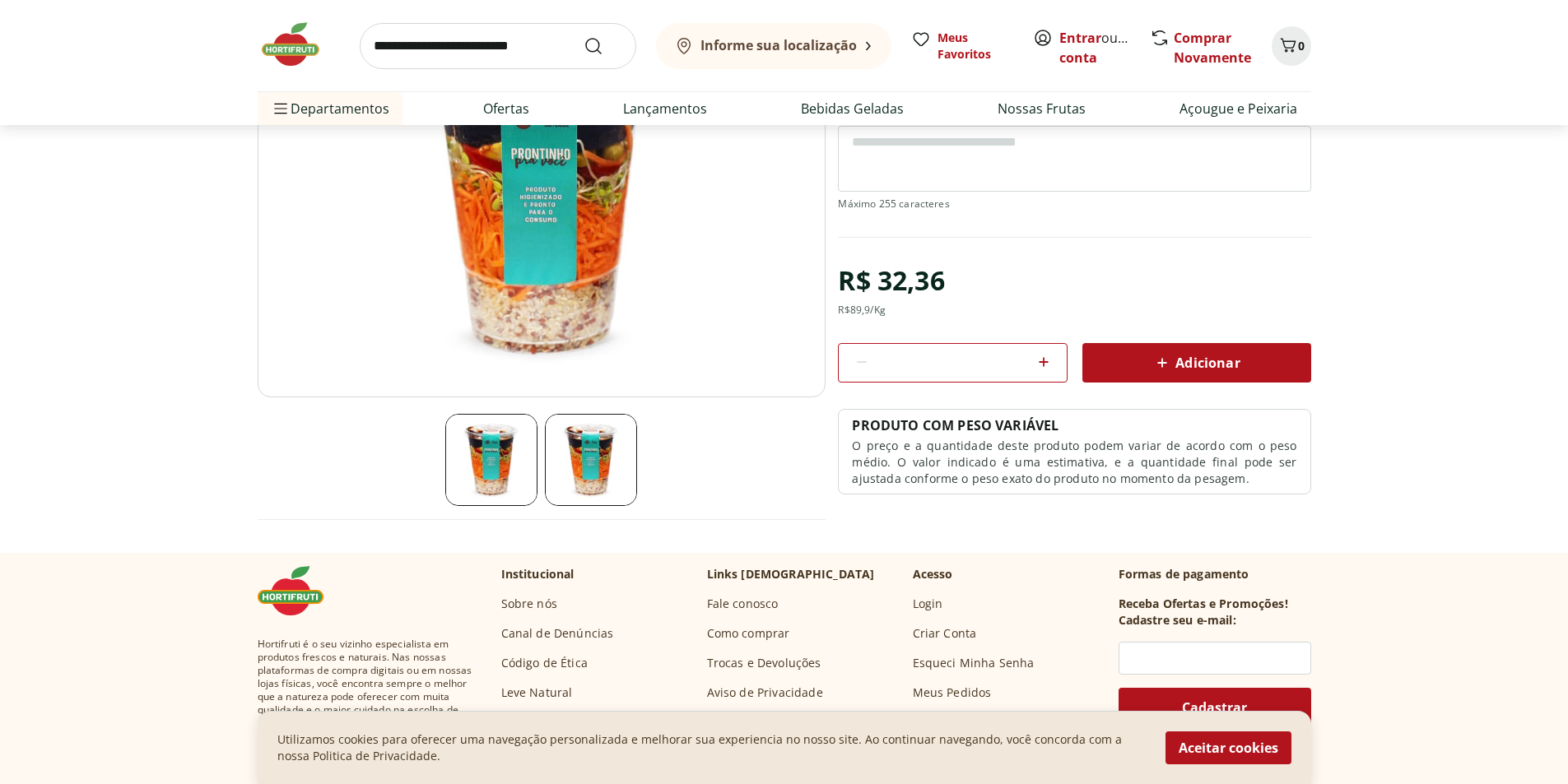
scroll to position [329, 0]
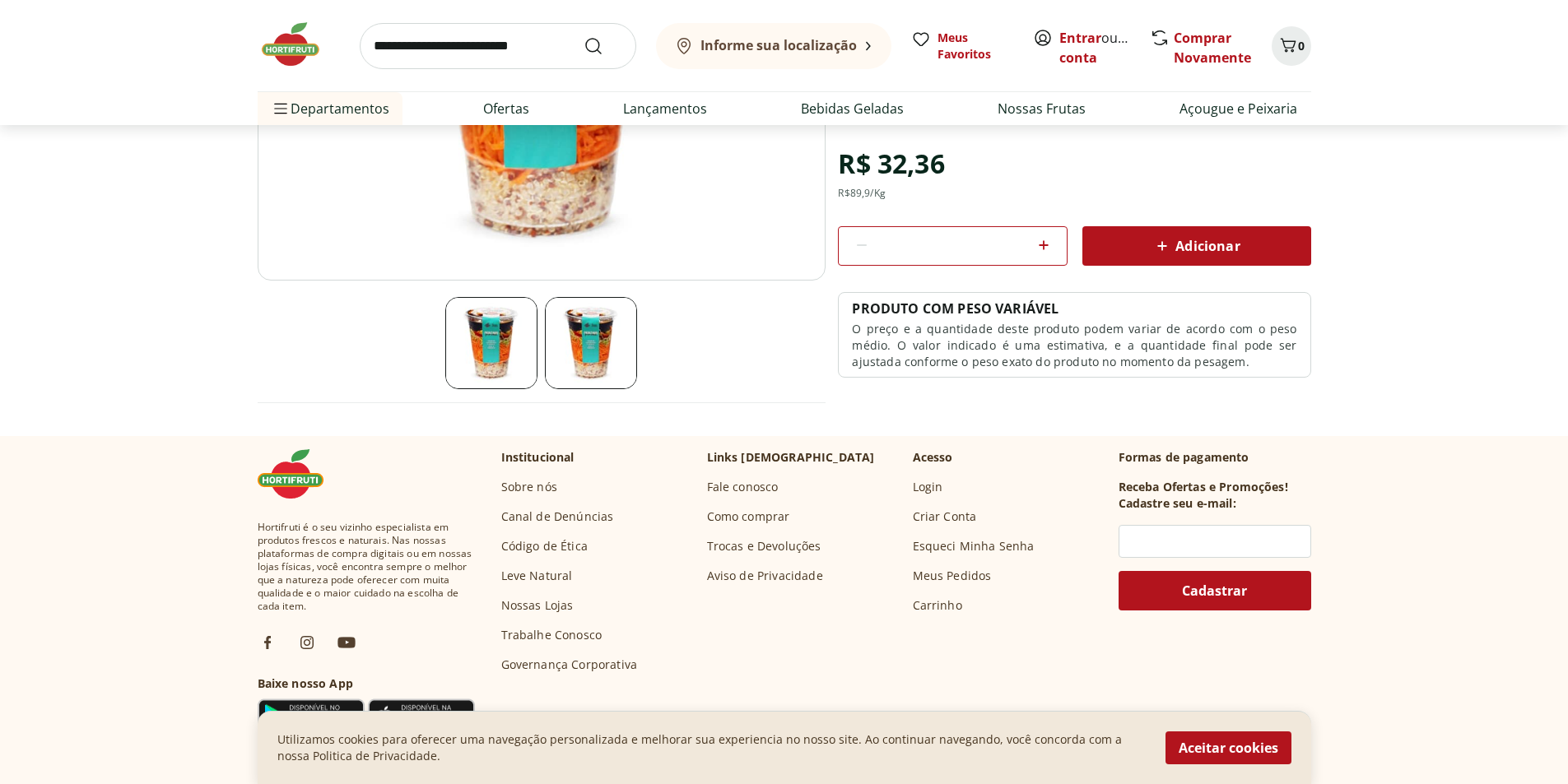
click at [588, 363] on img at bounding box center [591, 343] width 92 height 92
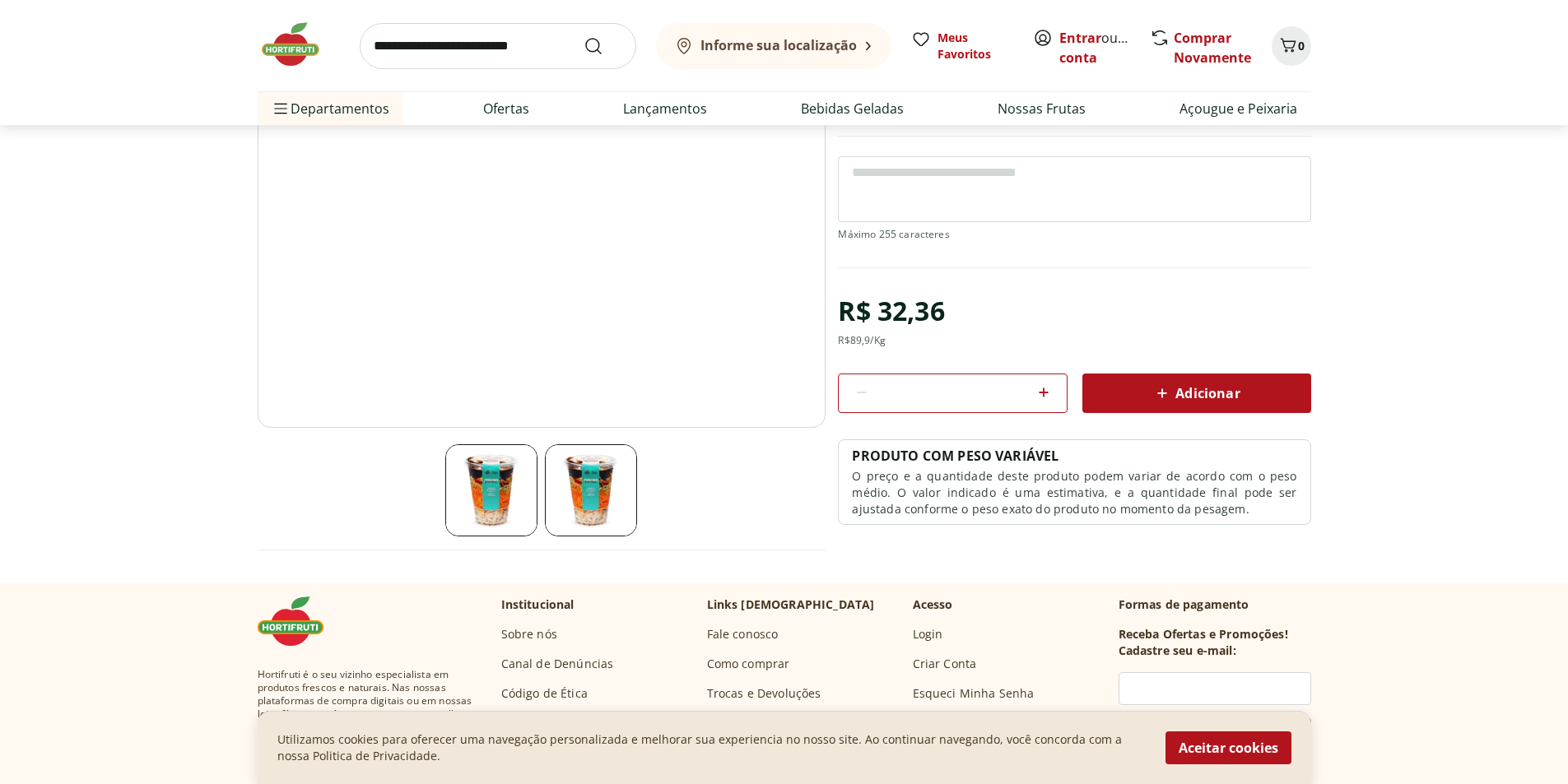
scroll to position [164, 0]
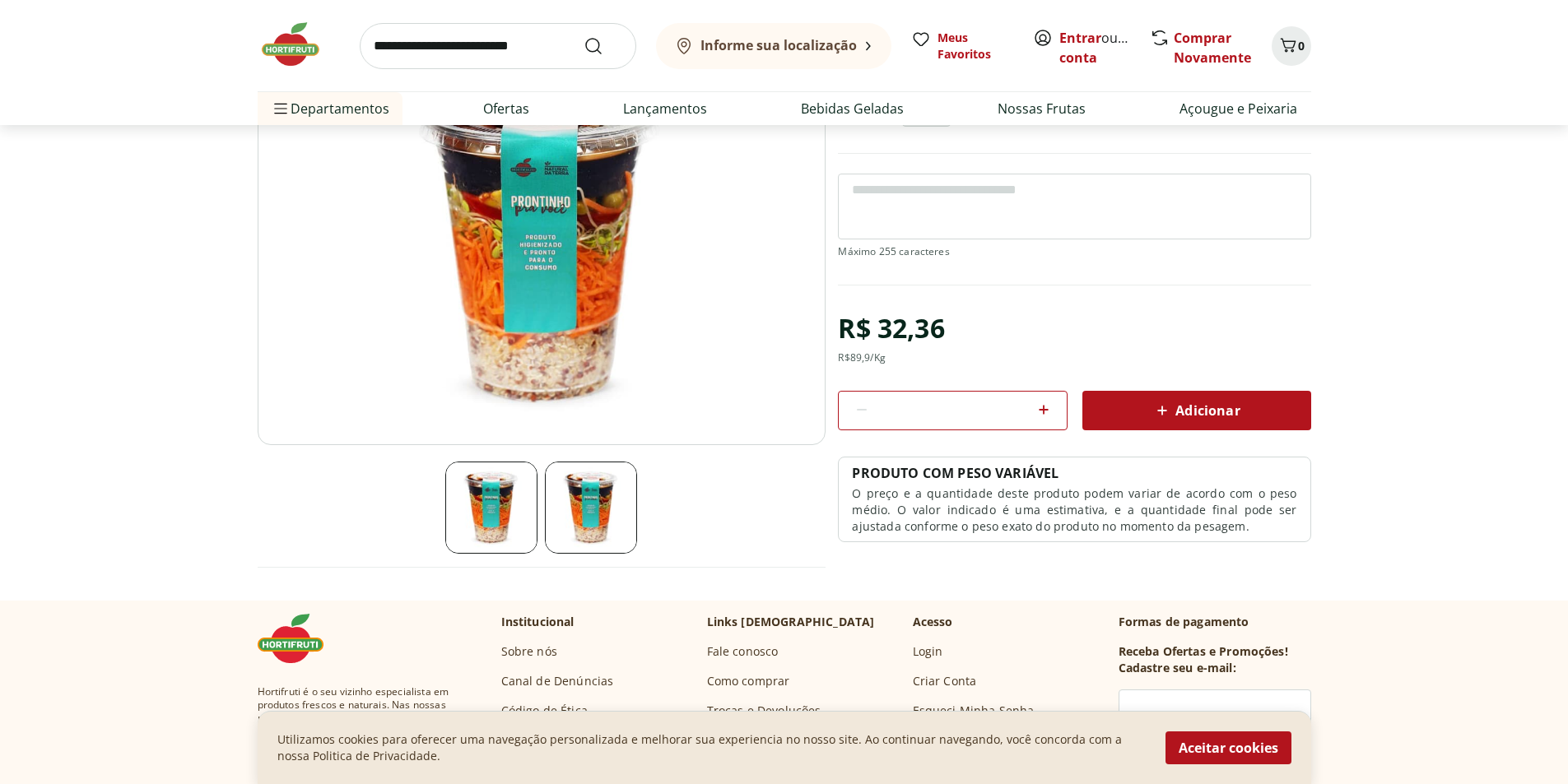
click at [490, 482] on img at bounding box center [491, 508] width 92 height 92
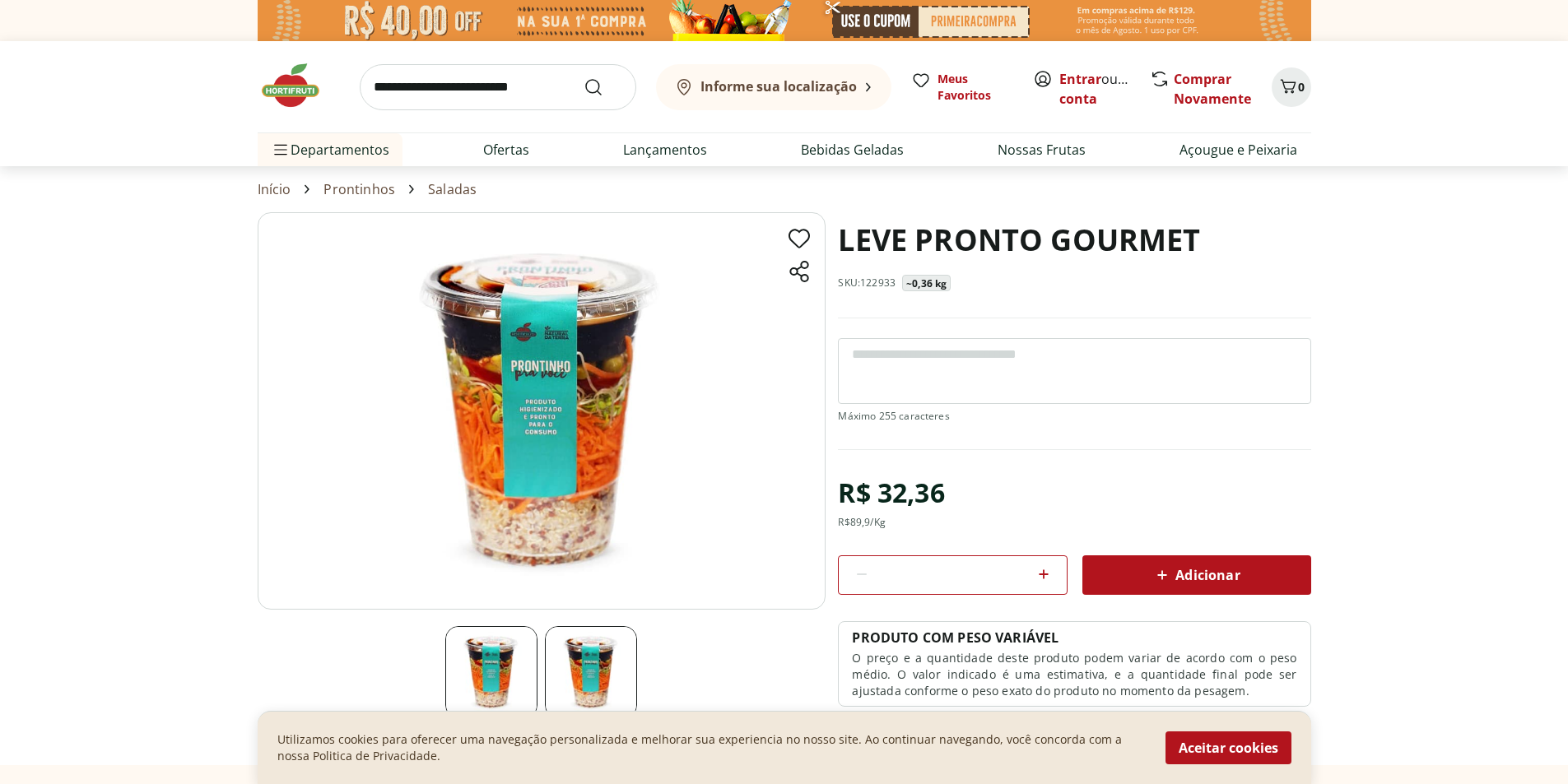
scroll to position [575, 0]
select select "**********"
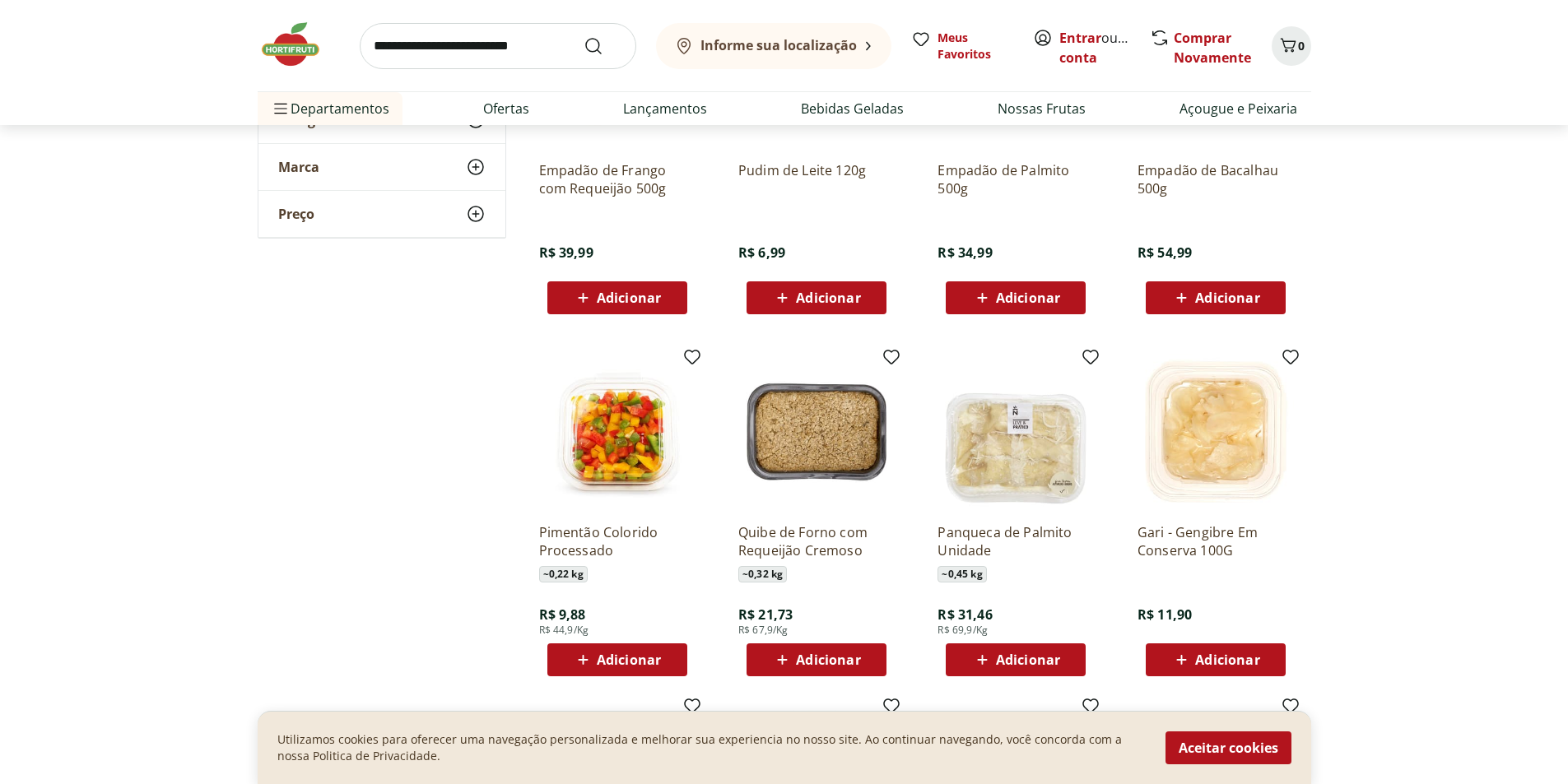
scroll to position [987, 0]
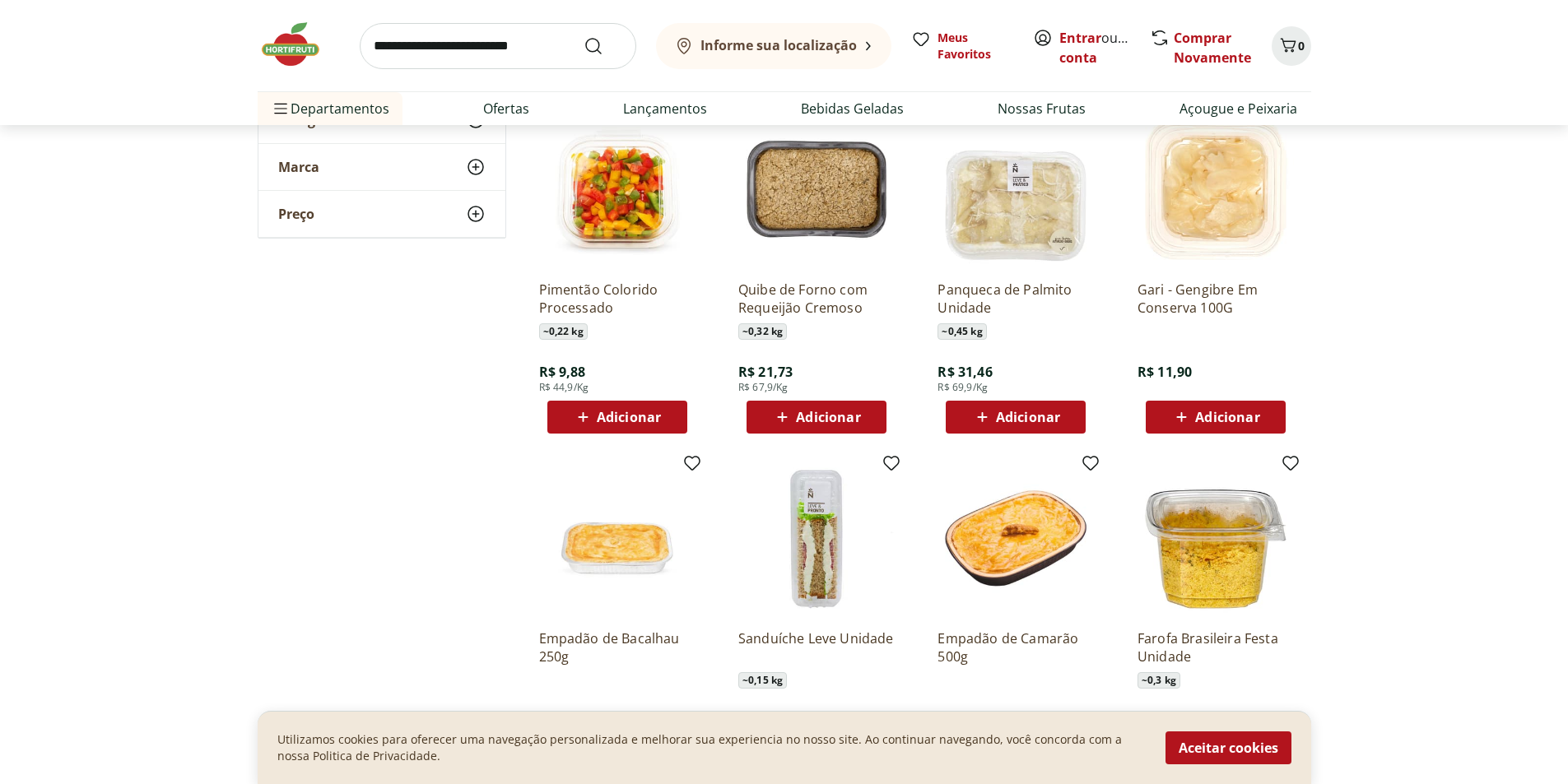
scroll to position [658, 0]
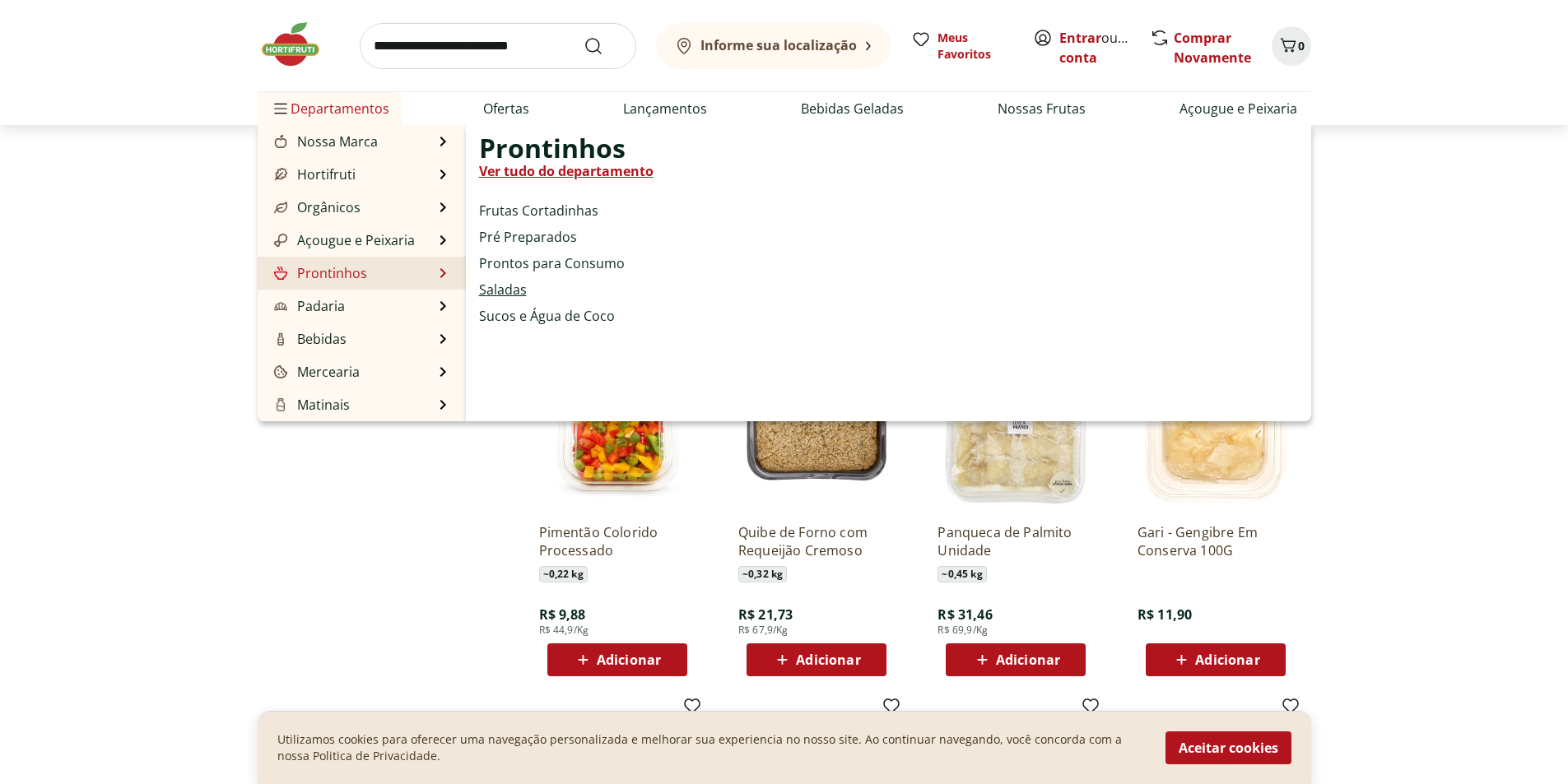
click at [510, 289] on link "Saladas" at bounding box center [503, 289] width 48 height 20
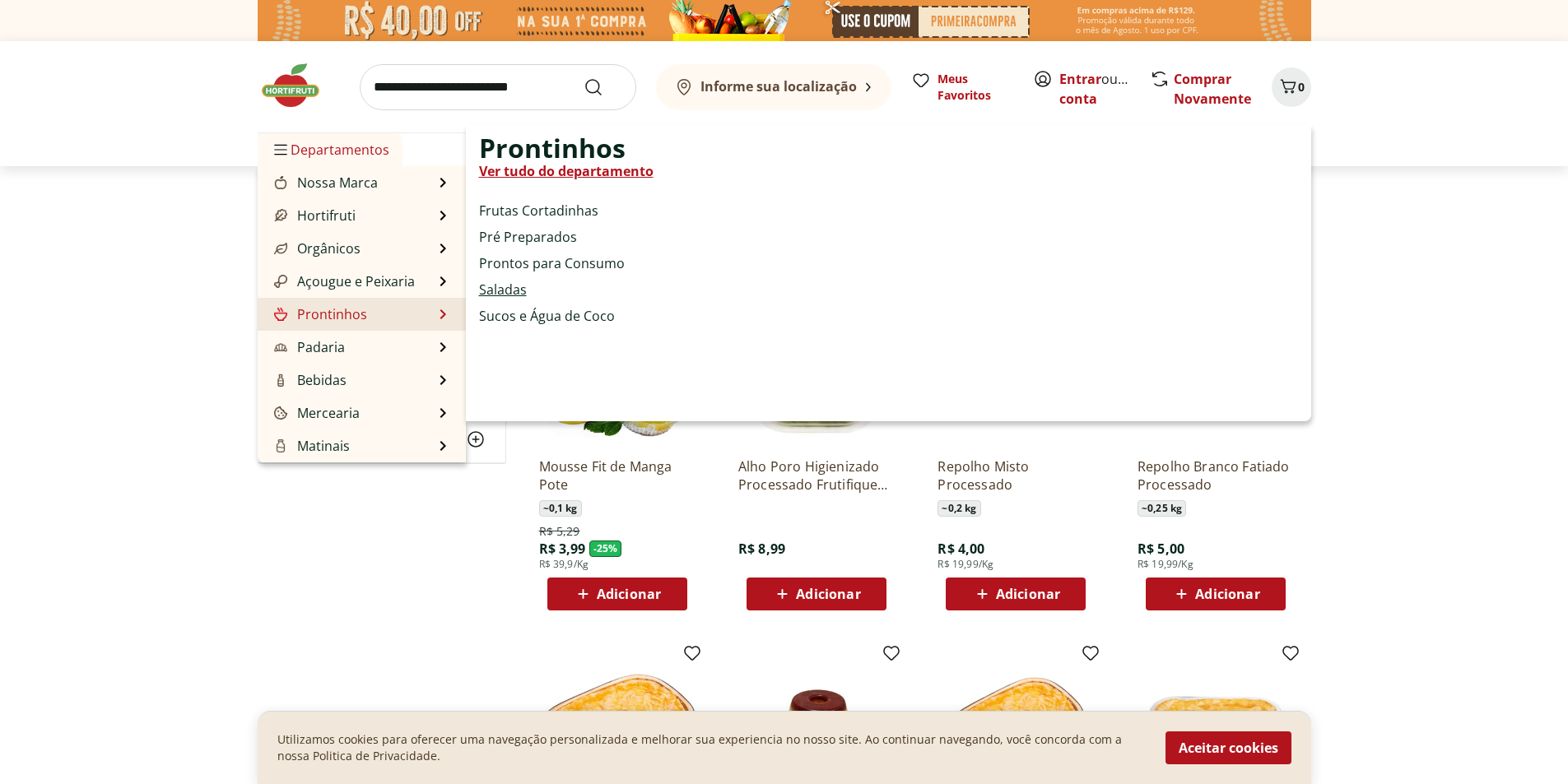
select select "**********"
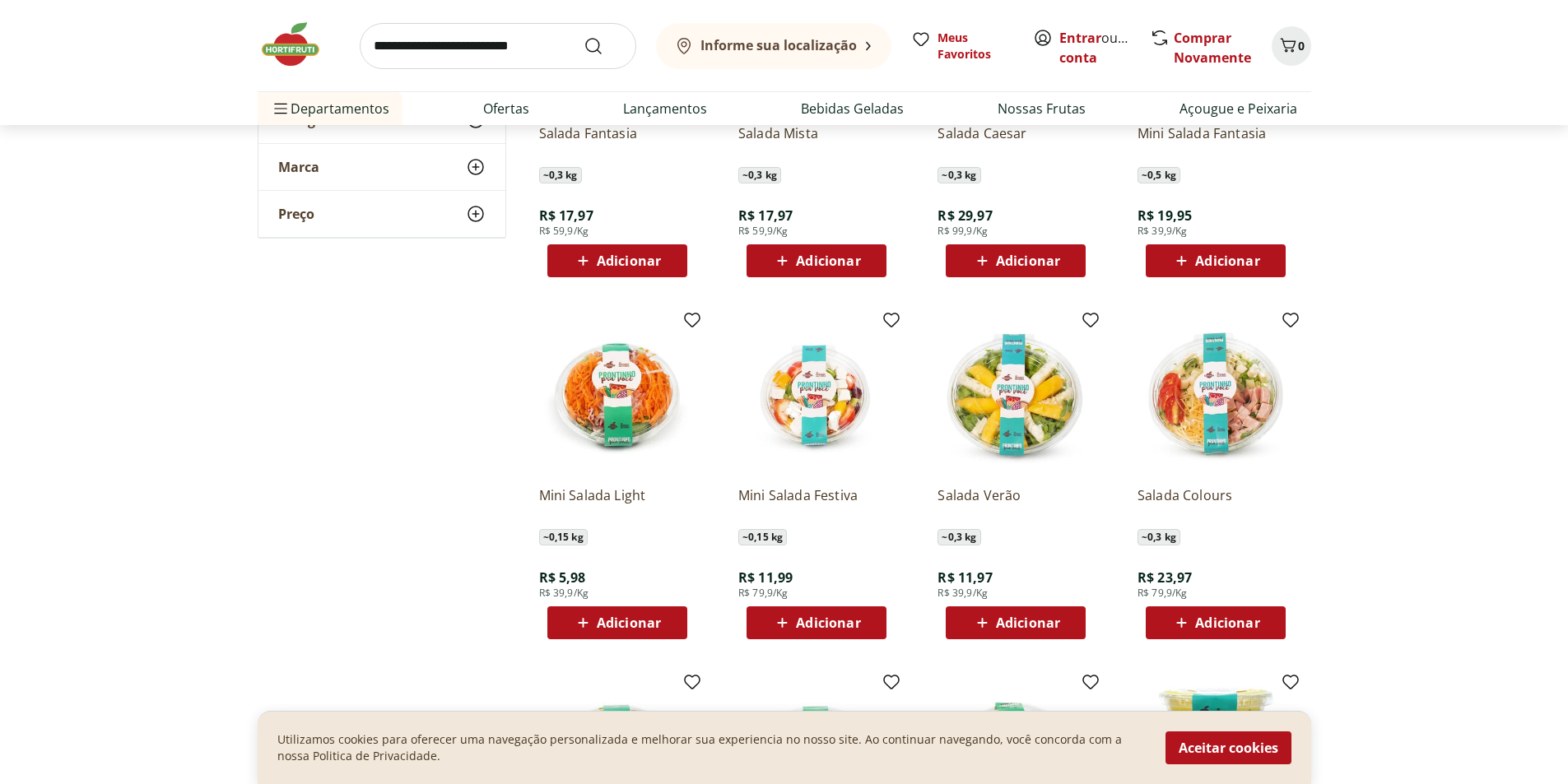
scroll to position [329, 0]
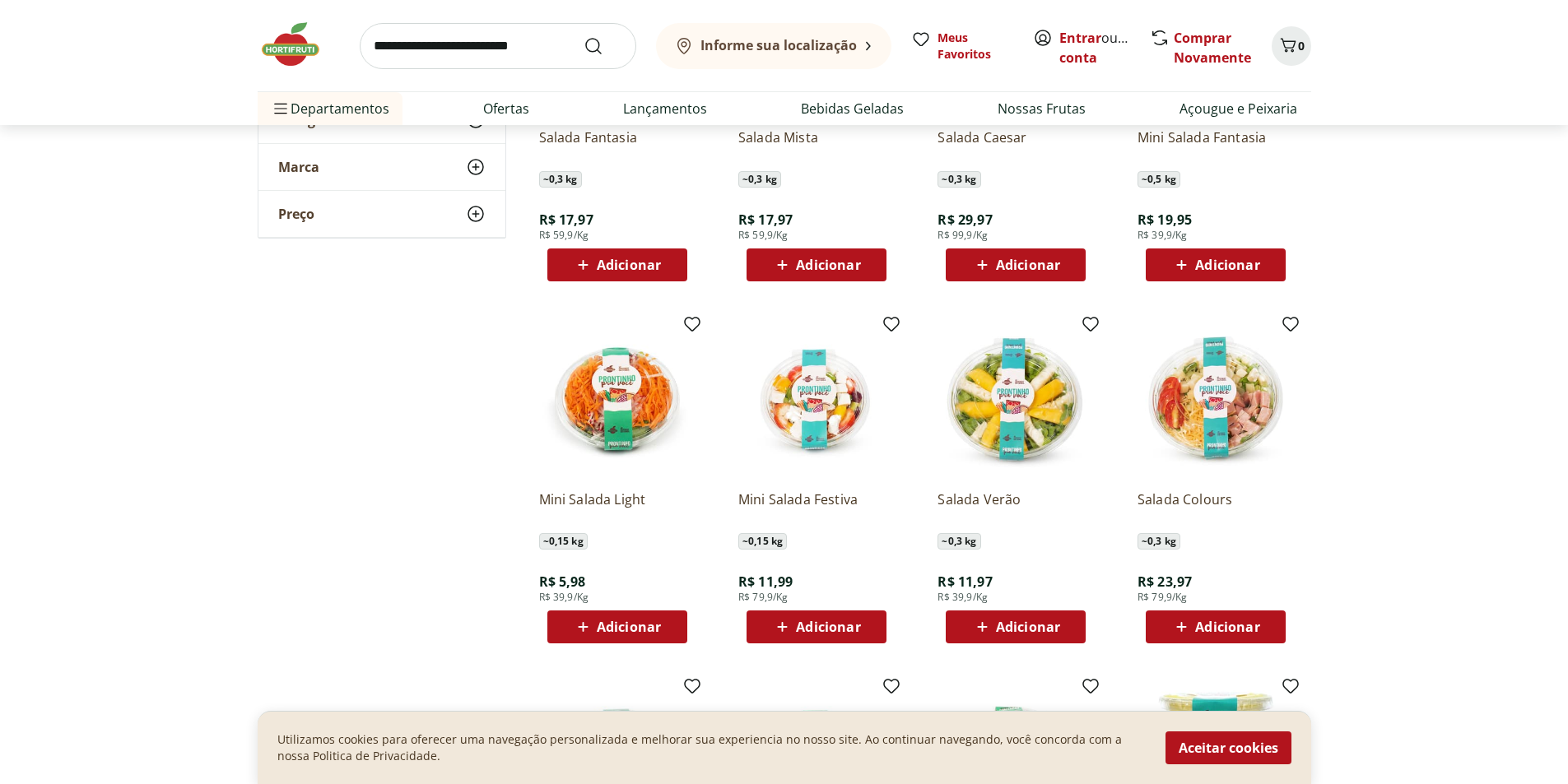
click at [1238, 388] on img at bounding box center [1216, 399] width 157 height 156
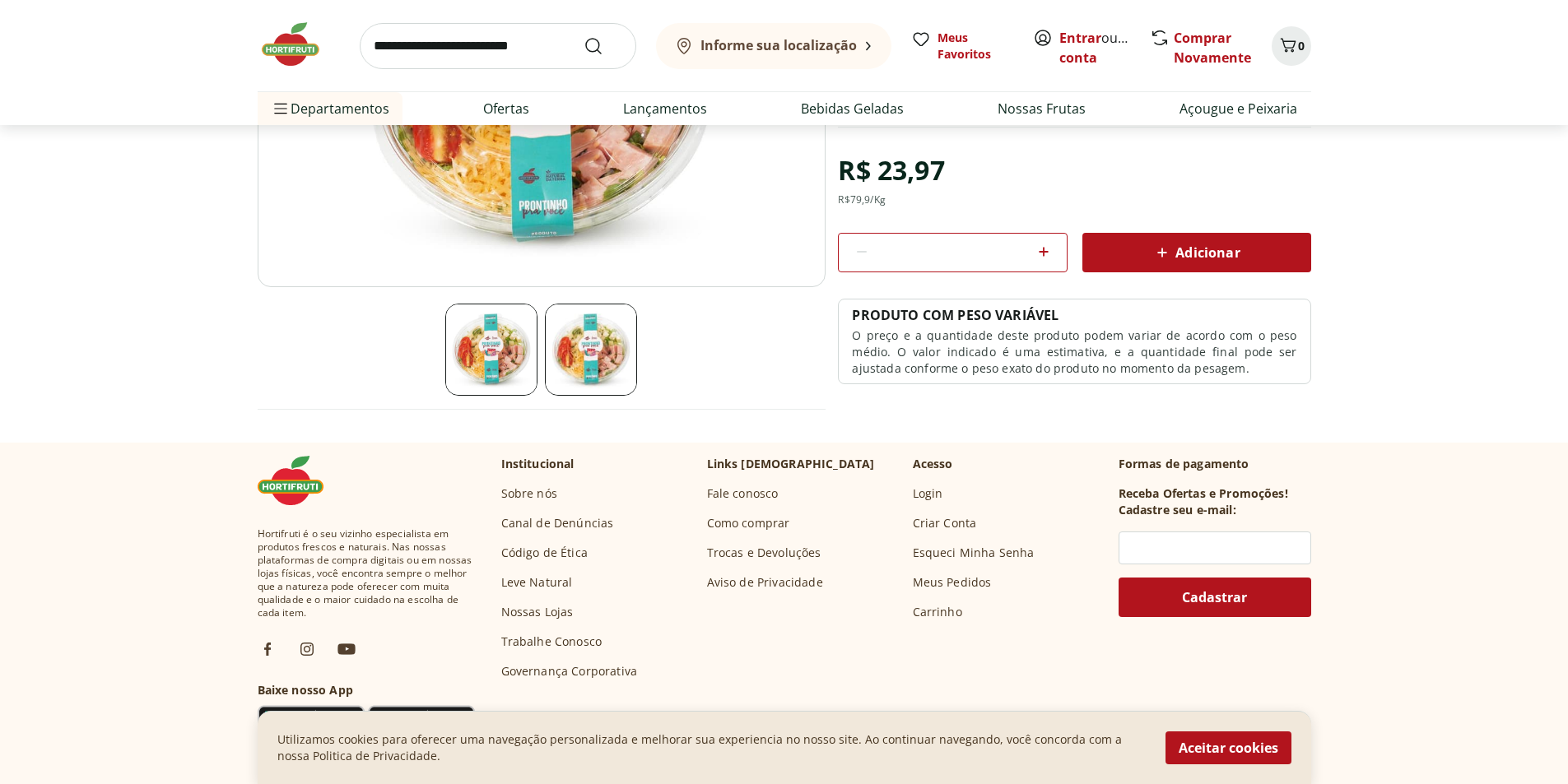
scroll to position [329, 0]
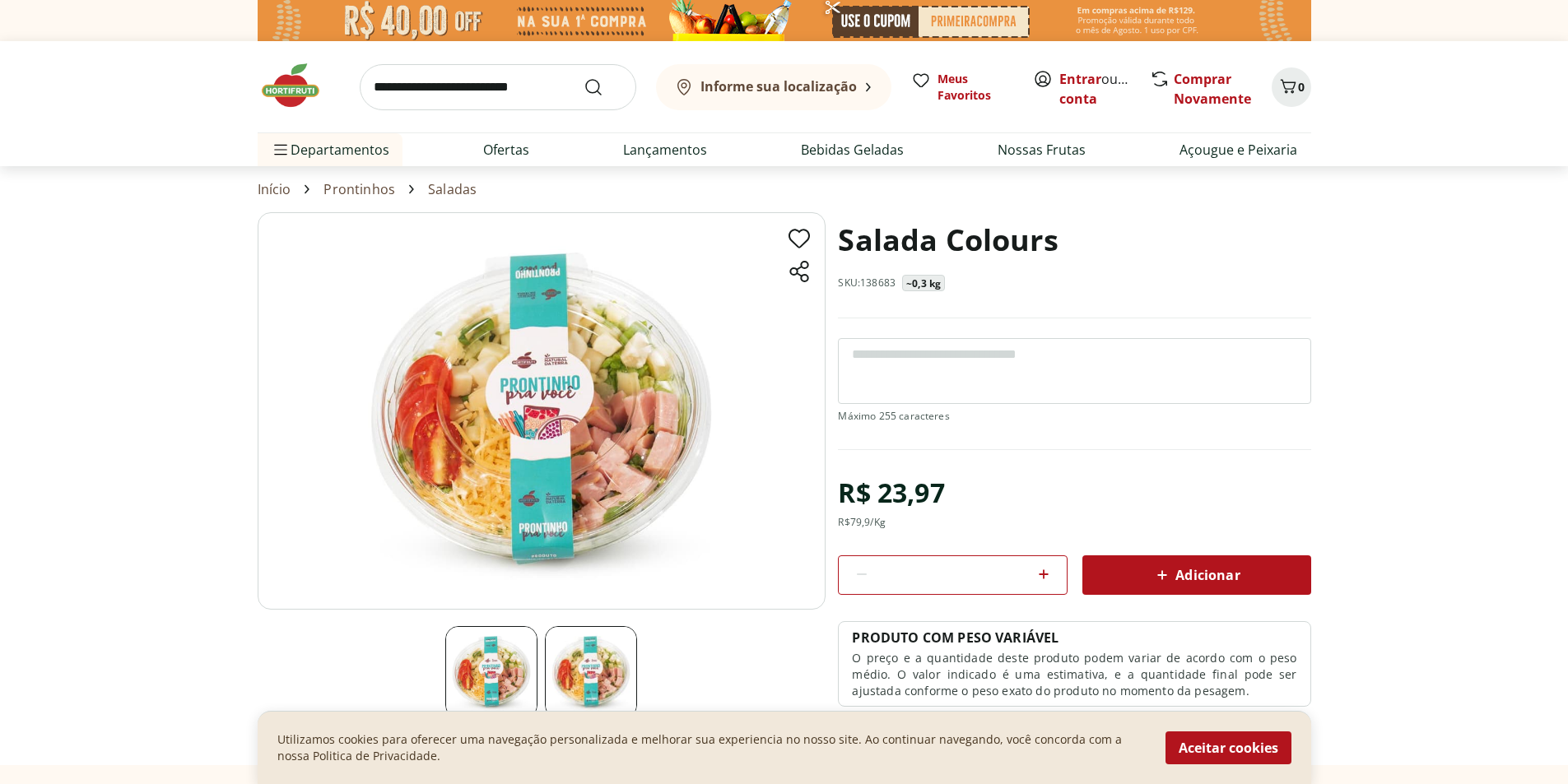
select select "**********"
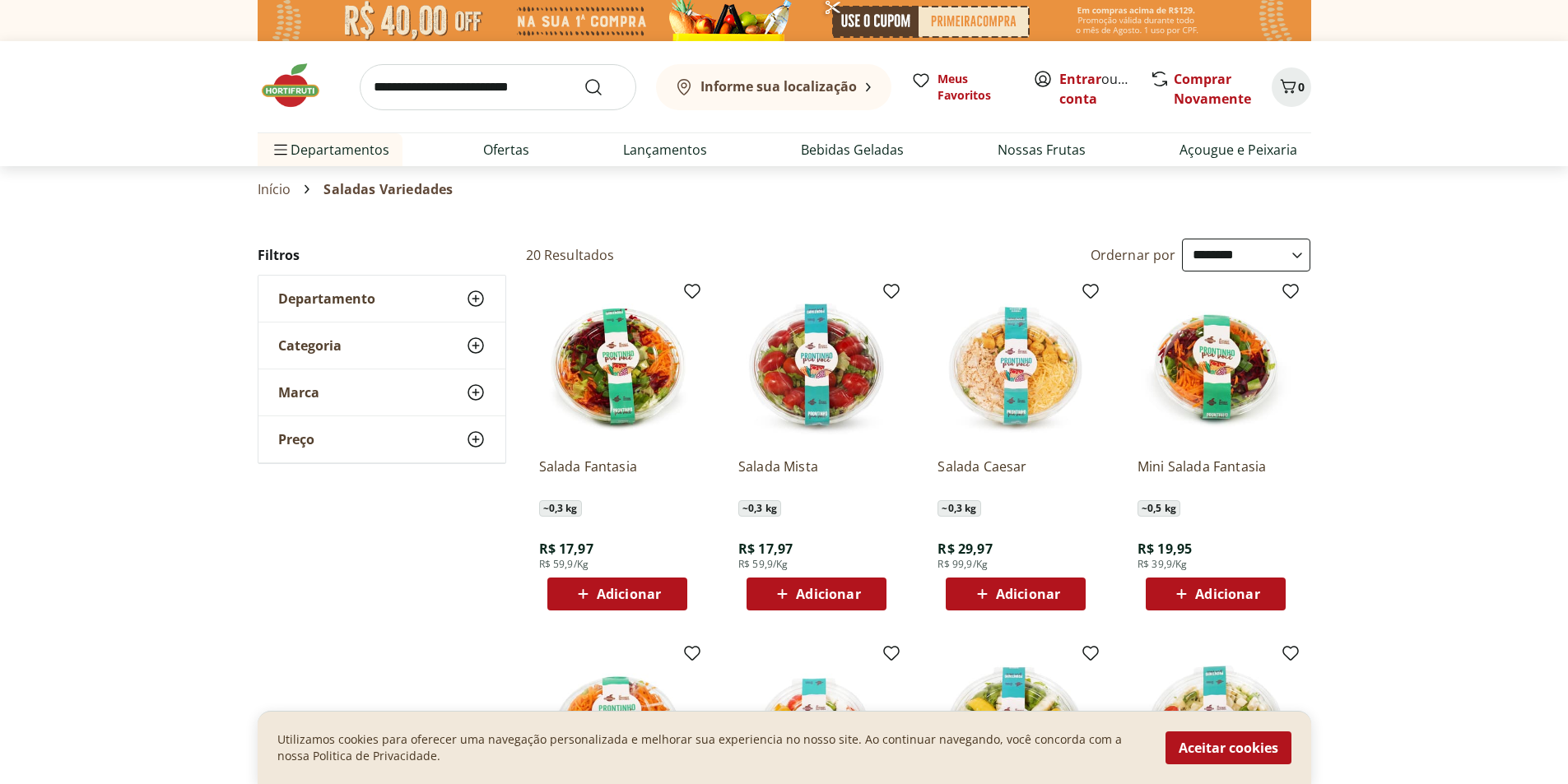
click at [1030, 360] on img at bounding box center [1016, 366] width 157 height 156
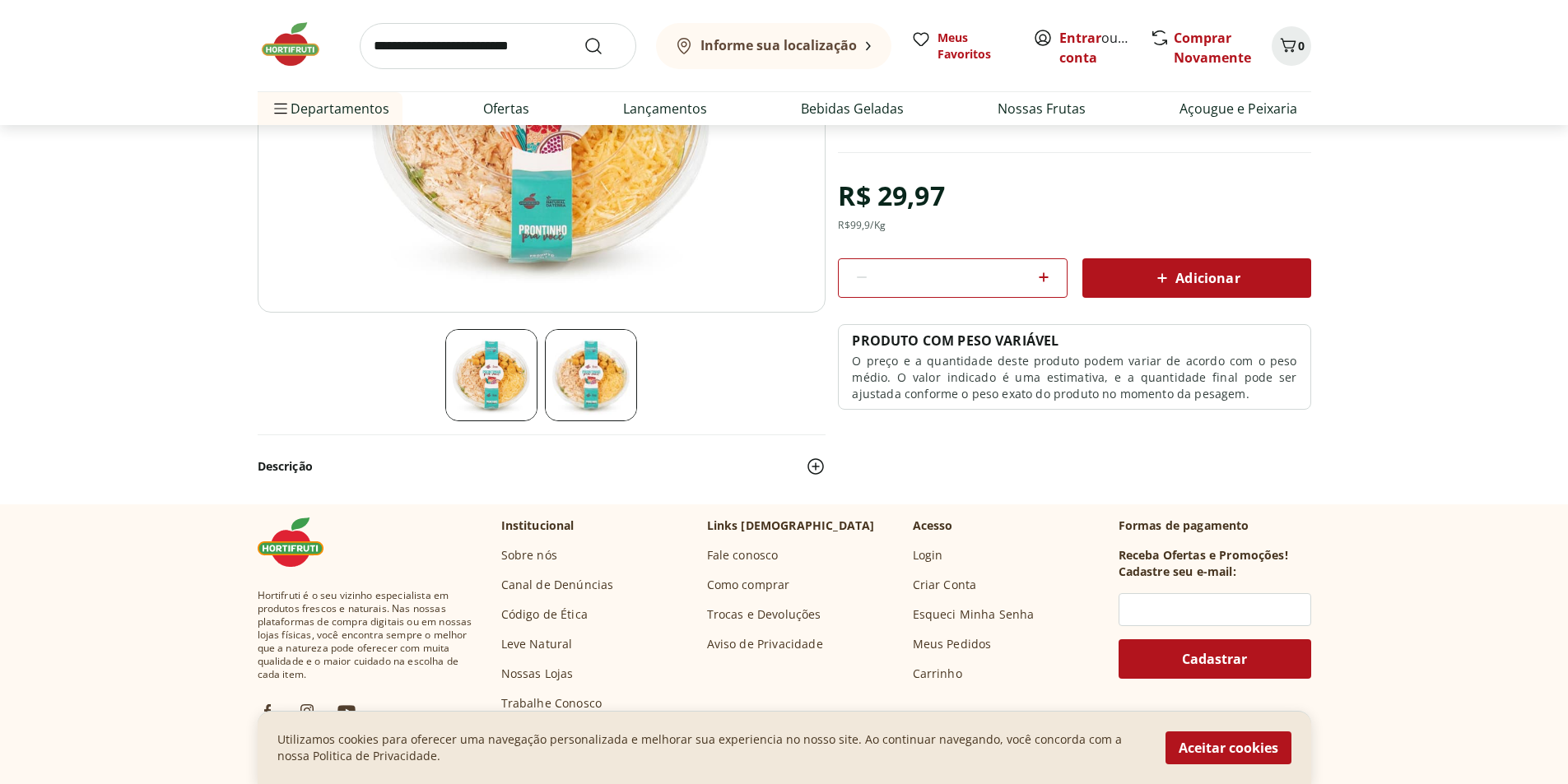
scroll to position [247, 0]
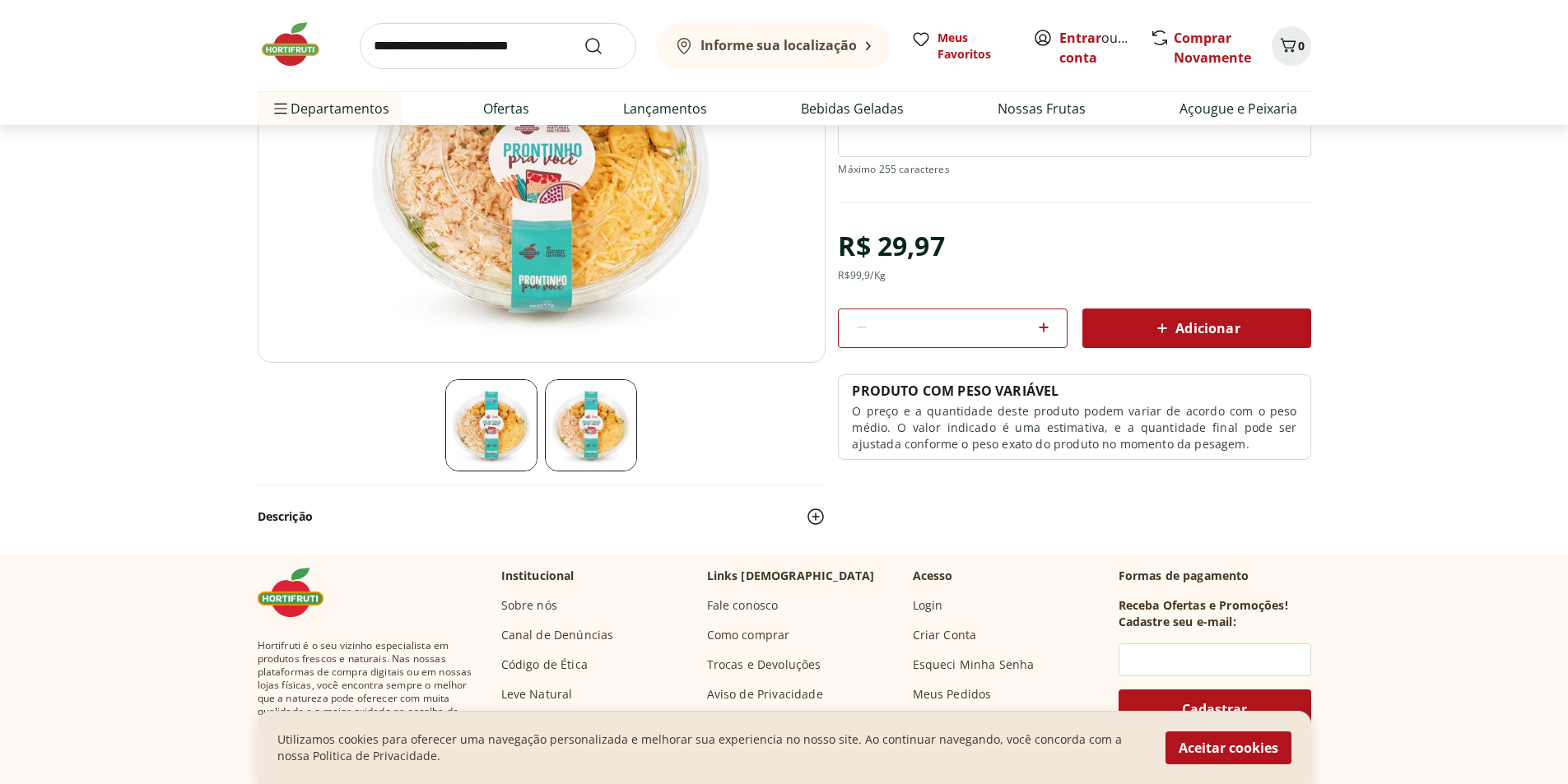
click at [591, 433] on img at bounding box center [591, 425] width 92 height 92
